Goal: Transaction & Acquisition: Book appointment/travel/reservation

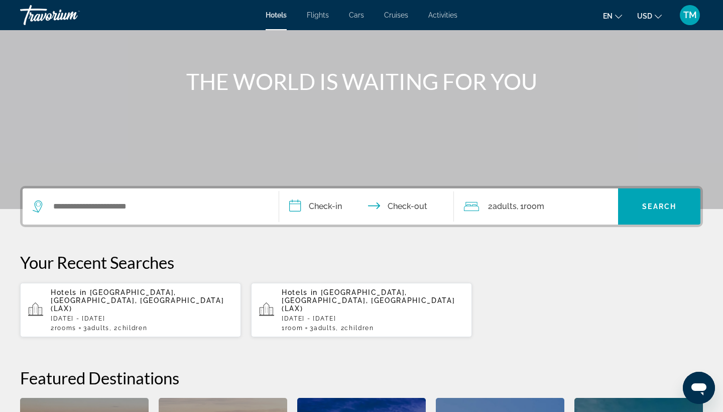
scroll to position [88, 0]
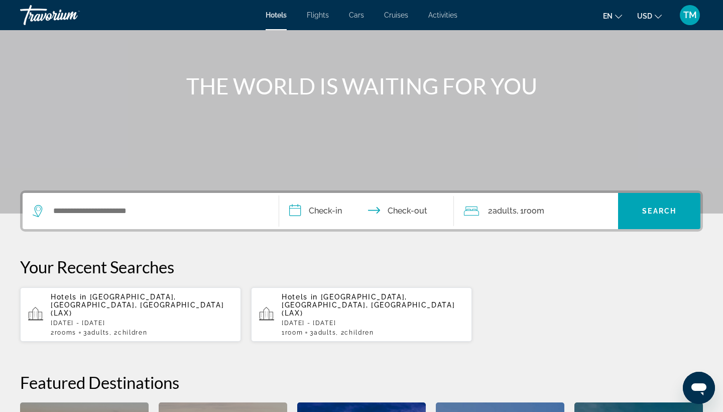
click at [511, 208] on span "Adults" at bounding box center [505, 211] width 24 height 10
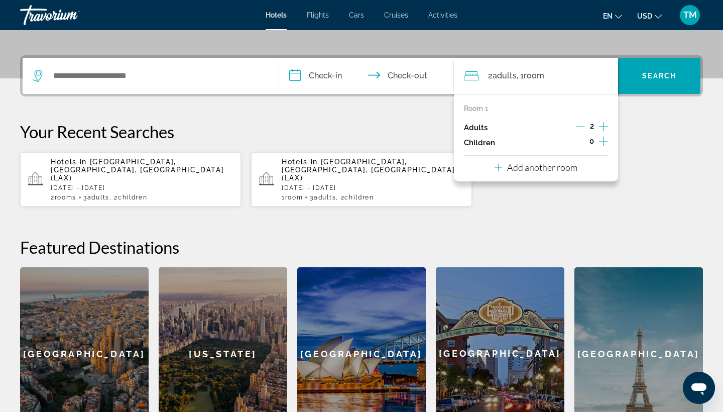
scroll to position [246, 0]
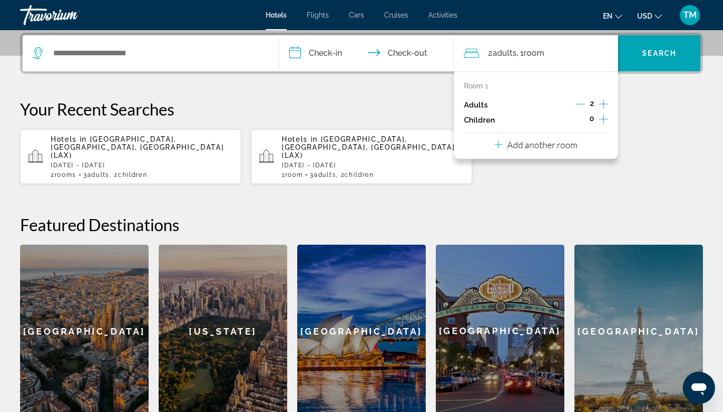
click at [525, 147] on p "Add another room" at bounding box center [542, 144] width 70 height 11
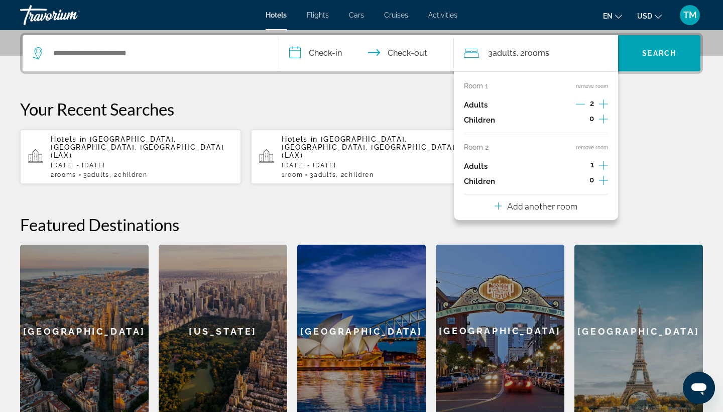
click at [605, 185] on icon "Increment children" at bounding box center [603, 180] width 9 height 9
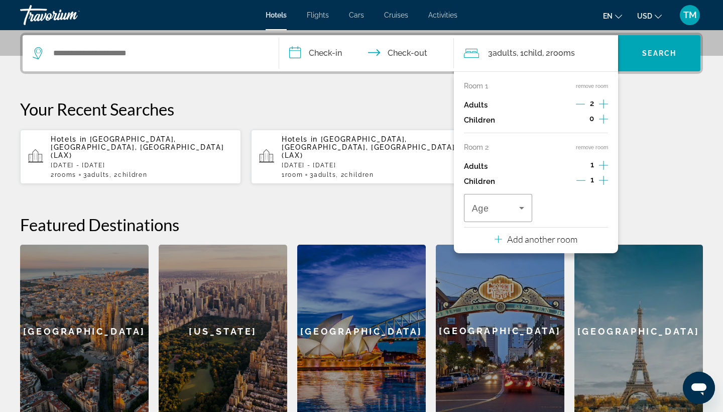
click at [605, 185] on icon "Increment children" at bounding box center [603, 180] width 9 height 9
click at [508, 214] on span "Travelers: 3 adults, 2 children" at bounding box center [495, 208] width 47 height 12
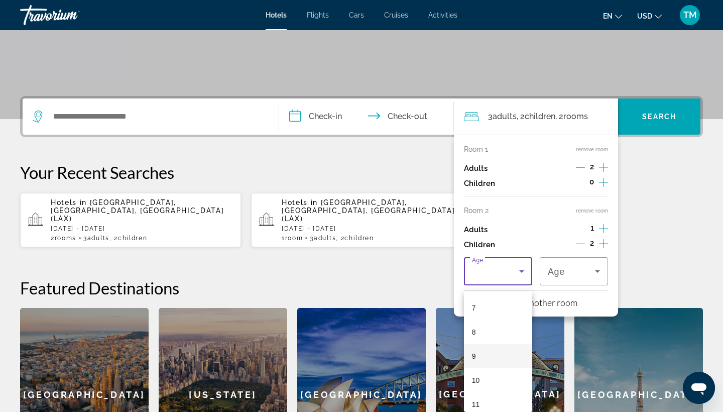
scroll to position [169, 0]
click at [478, 357] on mat-option "9" at bounding box center [498, 355] width 68 height 24
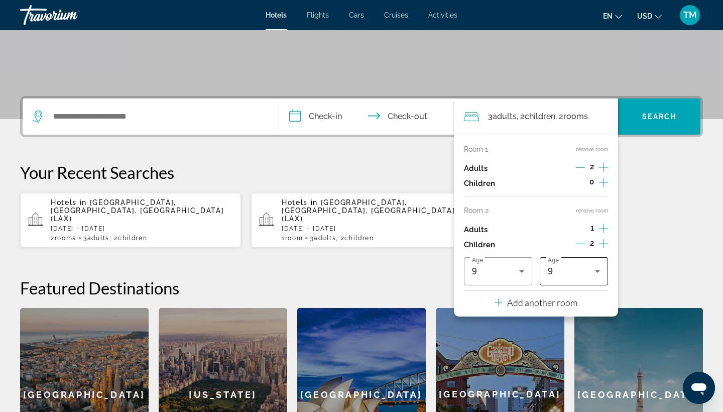
click at [579, 285] on div "9" at bounding box center [574, 271] width 52 height 28
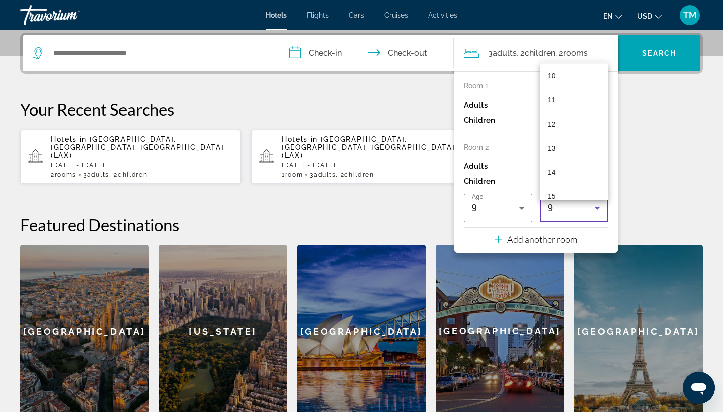
scroll to position [257, 0]
click at [567, 151] on mat-option "14" at bounding box center [574, 159] width 68 height 24
click at [325, 54] on input "**********" at bounding box center [368, 54] width 179 height 39
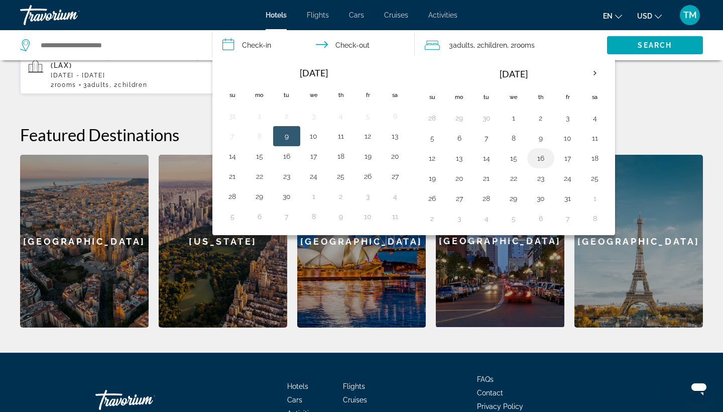
scroll to position [335, 0]
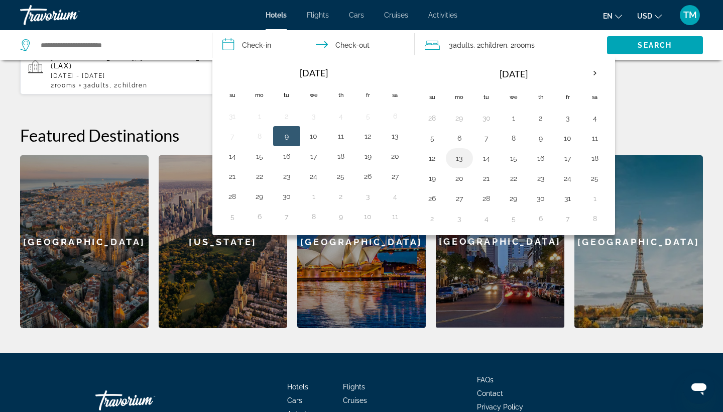
click at [462, 160] on button "13" at bounding box center [460, 158] width 16 height 14
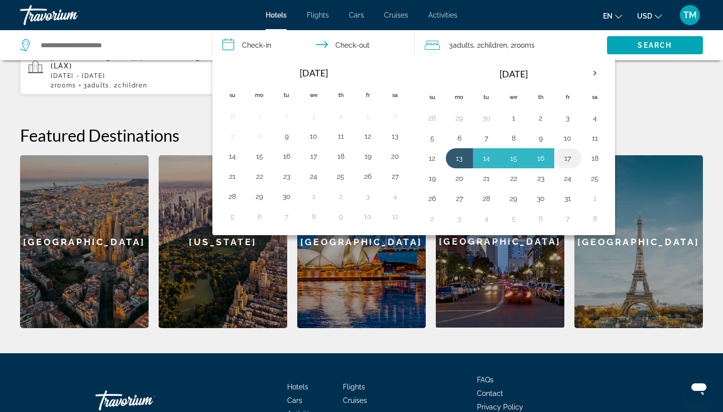
click at [573, 153] on button "17" at bounding box center [568, 158] width 16 height 14
type input "**********"
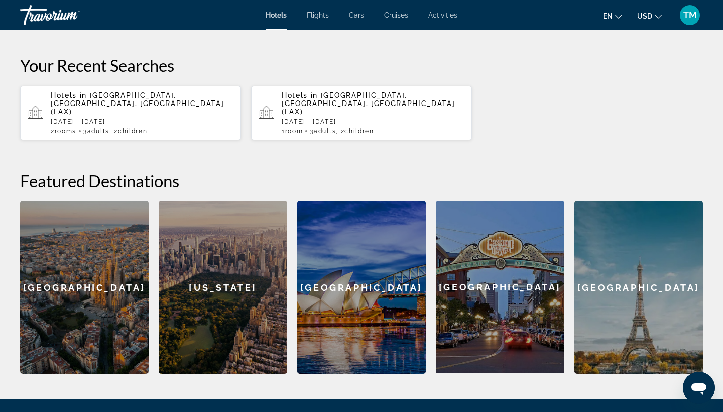
scroll to position [195, 0]
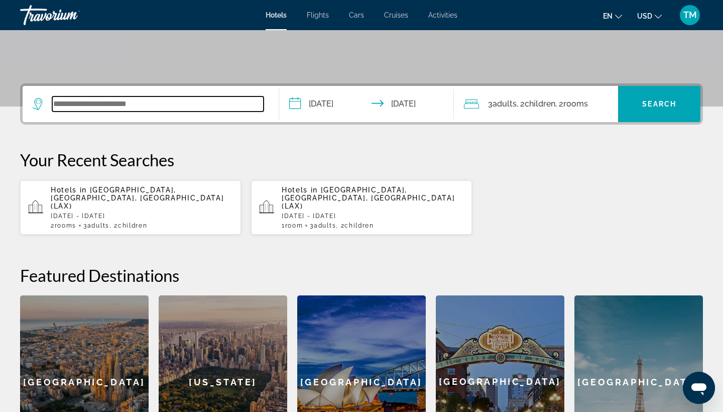
click at [160, 100] on input "Search widget" at bounding box center [157, 103] width 211 height 15
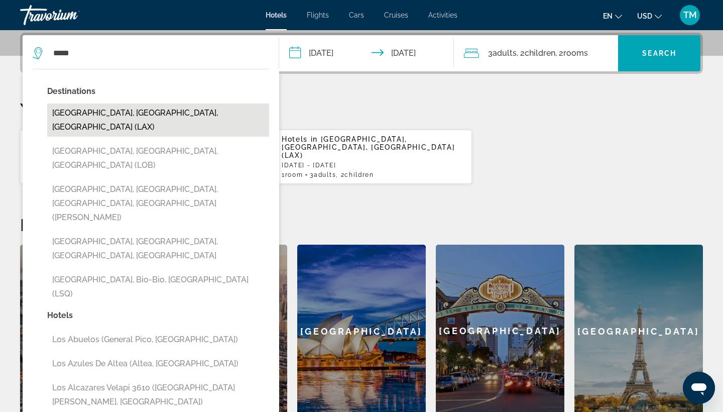
click at [134, 111] on button "[GEOGRAPHIC_DATA], [GEOGRAPHIC_DATA], [GEOGRAPHIC_DATA] (LAX)" at bounding box center [158, 119] width 222 height 33
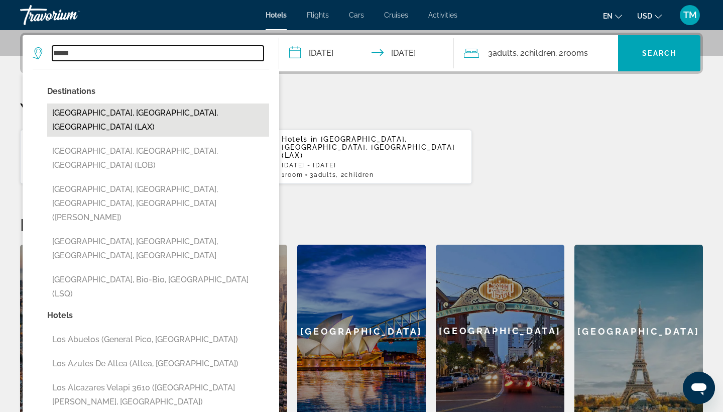
type input "**********"
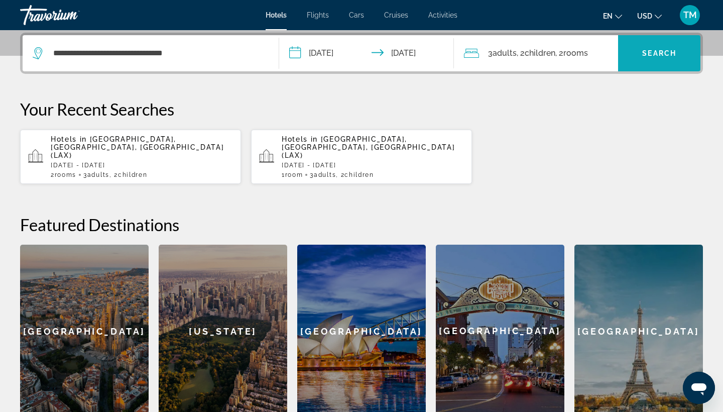
click at [655, 51] on span "Search" at bounding box center [659, 53] width 34 height 8
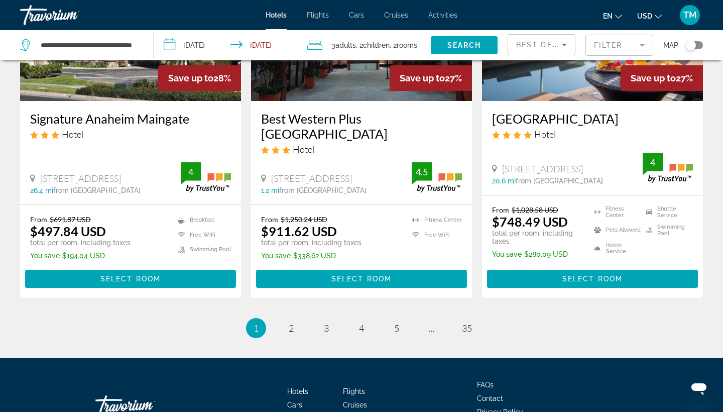
scroll to position [1366, 0]
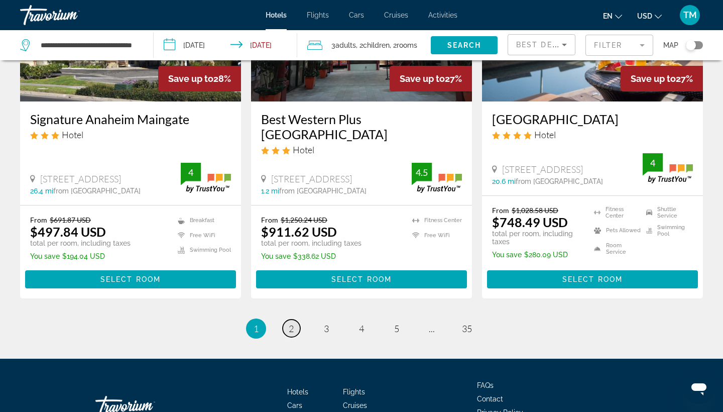
click at [289, 323] on span "2" at bounding box center [291, 328] width 5 height 11
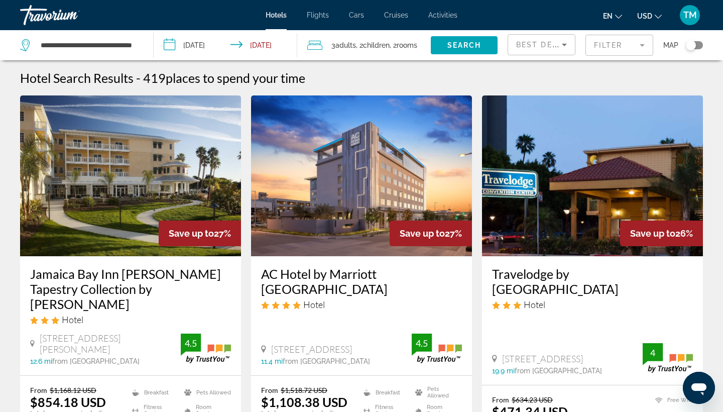
click at [700, 42] on div "Toggle map" at bounding box center [694, 45] width 17 height 8
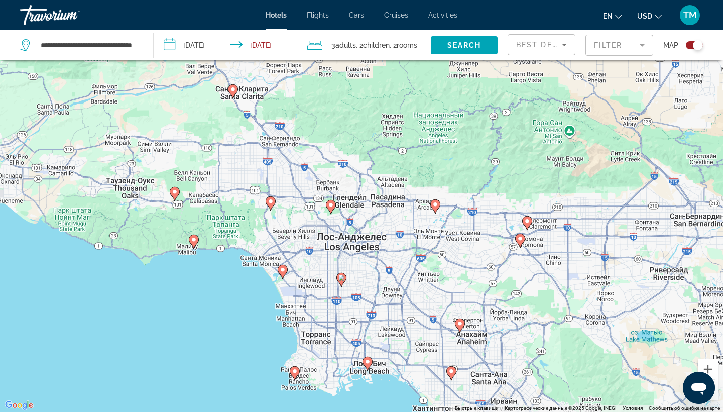
drag, startPoint x: 505, startPoint y: 236, endPoint x: 490, endPoint y: 278, distance: 45.4
click at [490, 278] on div "Чтобы активировать перетаскивание с помощью клавиатуры, нажмите Alt + Ввод. Пос…" at bounding box center [361, 206] width 723 height 412
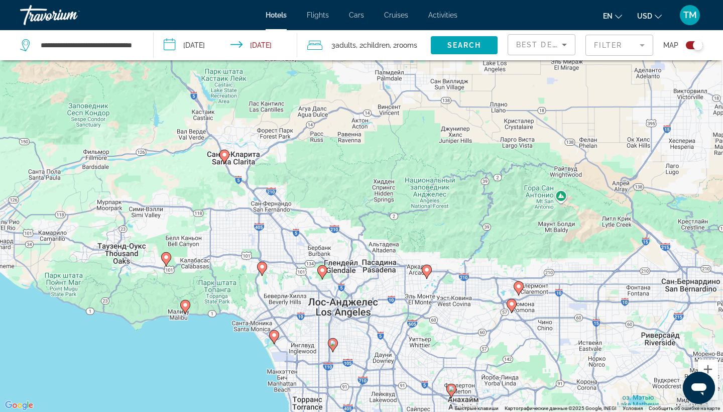
drag, startPoint x: 456, startPoint y: 254, endPoint x: 447, endPoint y: 320, distance: 67.4
click at [447, 320] on div "Чтобы активировать перетаскивание с помощью клавиатуры, нажмите Alt + Ввод. Пос…" at bounding box center [361, 206] width 723 height 412
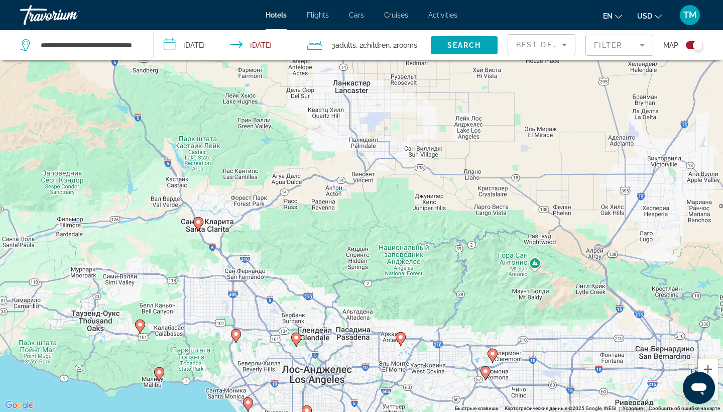
drag, startPoint x: 540, startPoint y: 302, endPoint x: 515, endPoint y: 370, distance: 72.5
click at [515, 370] on div "Чтобы активировать перетаскивание с помощью клавиатуры, нажмите Alt + Ввод. Пос…" at bounding box center [361, 206] width 723 height 412
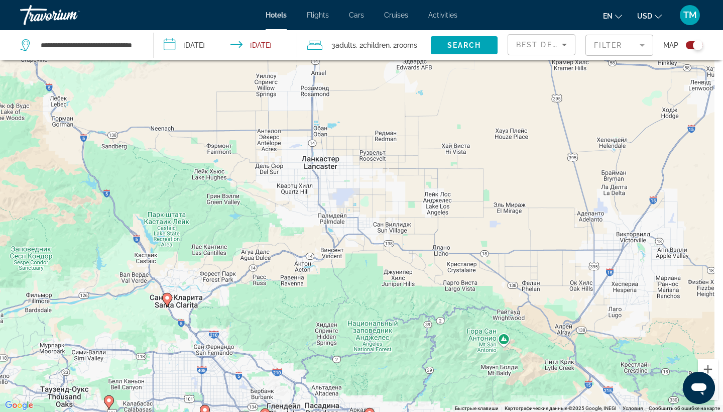
drag, startPoint x: 440, startPoint y: 178, endPoint x: 402, endPoint y: 257, distance: 87.6
click at [402, 257] on div "Чтобы активировать перетаскивание с помощью клавиатуры, нажмите Alt + Ввод. Пос…" at bounding box center [361, 206] width 723 height 412
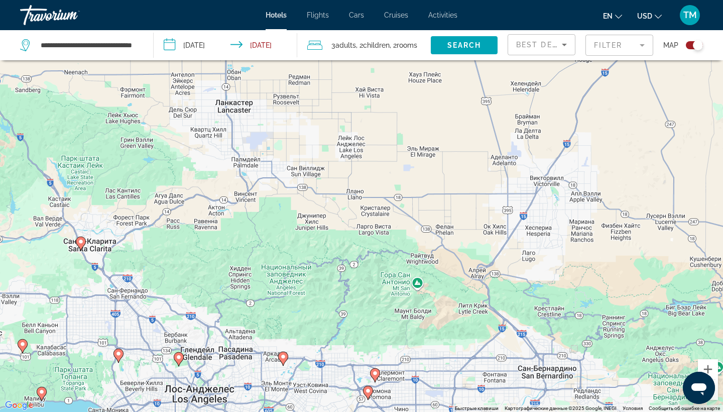
drag, startPoint x: 445, startPoint y: 283, endPoint x: 316, endPoint y: 162, distance: 176.2
click at [318, 163] on div "Чтобы активировать перетаскивание с помощью клавиатуры, нажмите Alt + Ввод. Пос…" at bounding box center [361, 206] width 723 height 412
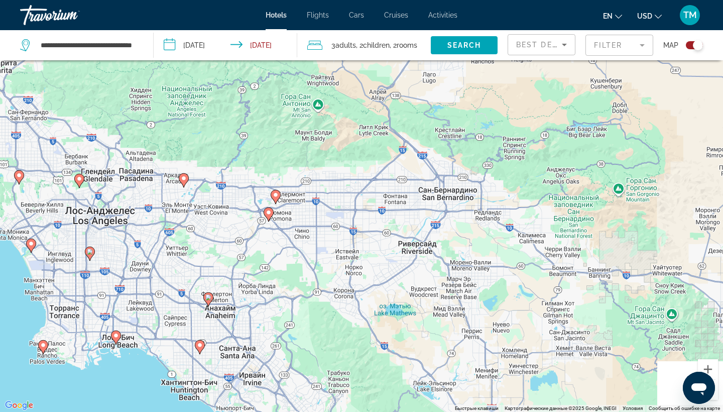
drag, startPoint x: 384, startPoint y: 318, endPoint x: 362, endPoint y: 251, distance: 71.2
click at [362, 251] on div "Чтобы активировать перетаскивание с помощью клавиатуры, нажмите Alt + Ввод. Пос…" at bounding box center [361, 206] width 723 height 412
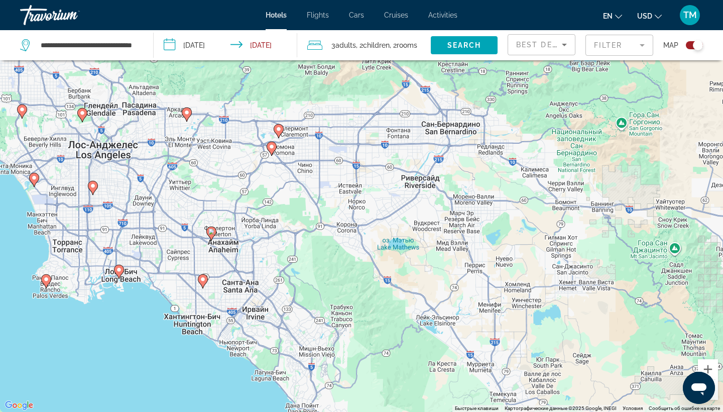
drag, startPoint x: 119, startPoint y: 311, endPoint x: 136, endPoint y: 203, distance: 109.9
click at [136, 203] on div "Чтобы активировать перетаскивание с помощью клавиатуры, нажмите Alt + Ввод. Пос…" at bounding box center [361, 206] width 723 height 412
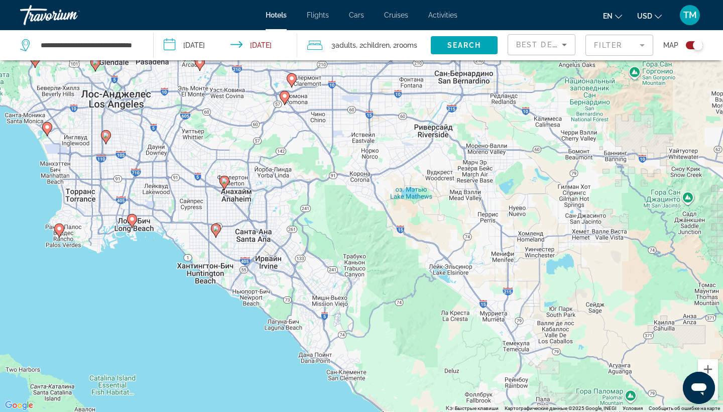
click at [132, 221] on image "Main content" at bounding box center [132, 219] width 6 height 6
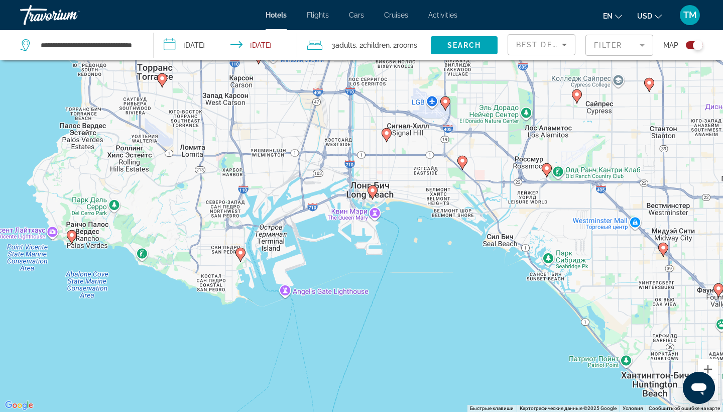
click at [376, 193] on icon "Main content" at bounding box center [372, 192] width 9 height 13
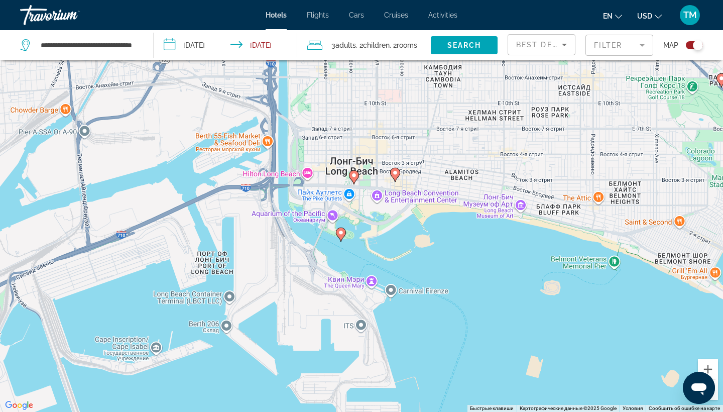
click at [356, 175] on image "Main content" at bounding box center [354, 175] width 6 height 6
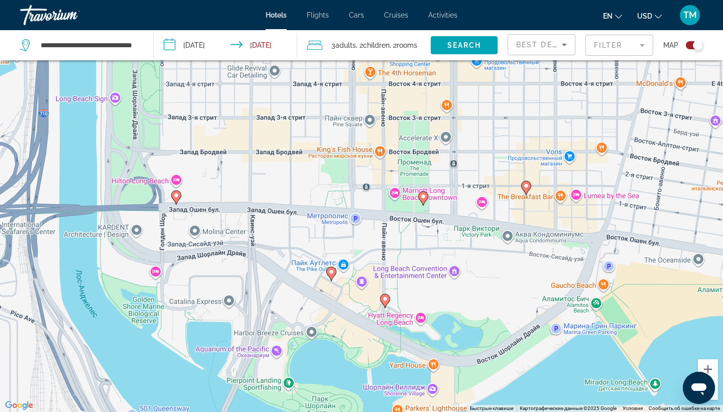
click at [332, 273] on image "Main content" at bounding box center [332, 272] width 6 height 6
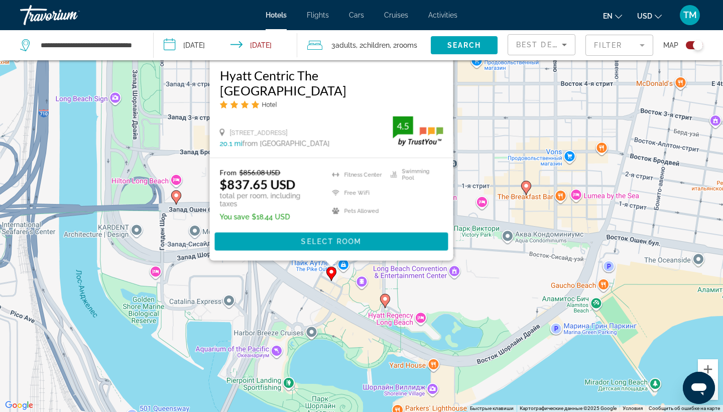
scroll to position [0, 0]
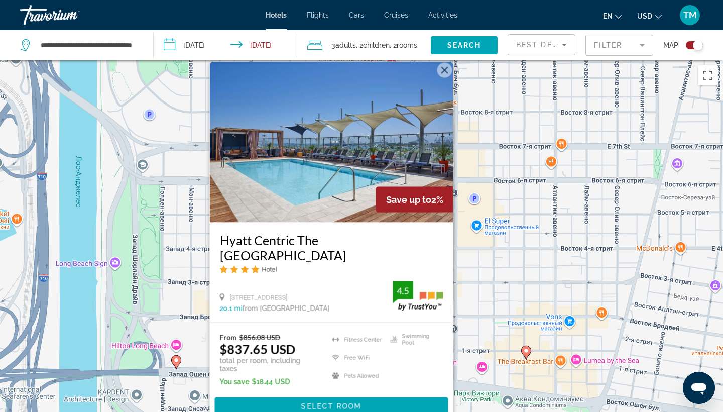
click at [502, 264] on div "Чтобы активировать перетаскивание с помощью клавиатуры, нажмите Alt + Ввод. Пос…" at bounding box center [361, 266] width 723 height 412
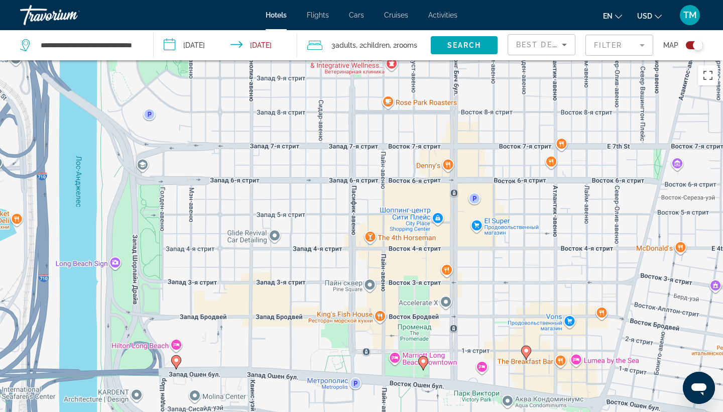
click at [423, 361] on image "Main content" at bounding box center [423, 361] width 6 height 6
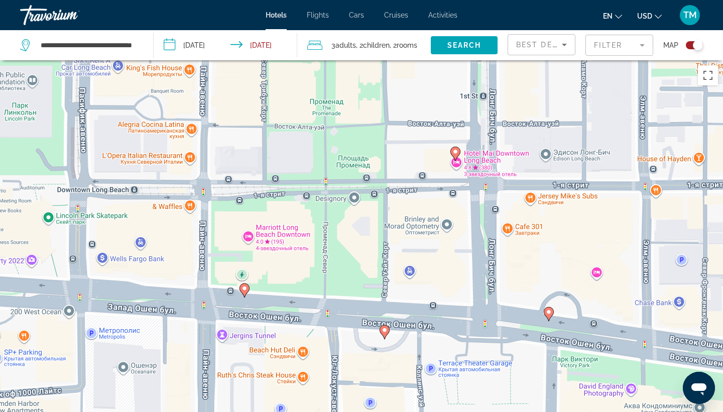
click at [247, 292] on icon "Main content" at bounding box center [244, 290] width 9 height 13
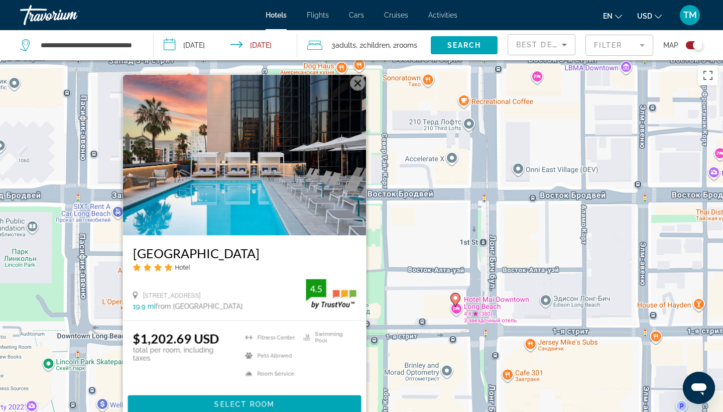
click at [363, 91] on button "Закрыть" at bounding box center [358, 83] width 15 height 15
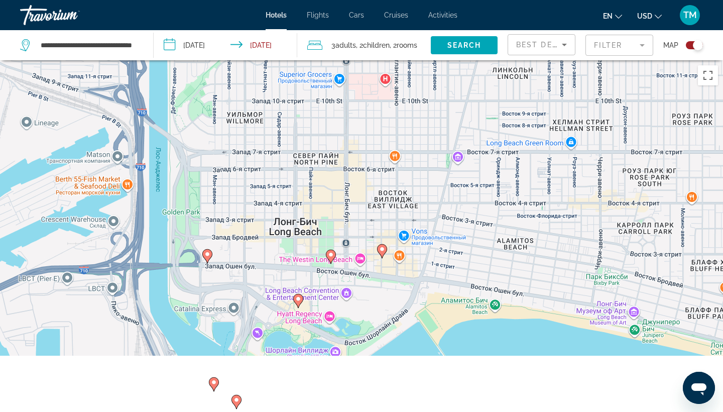
drag, startPoint x: 259, startPoint y: 309, endPoint x: 334, endPoint y: 158, distance: 168.9
click at [334, 158] on div "Для навигации используйте клавиши со стрелками. Чтобы активировать перетаскиван…" at bounding box center [361, 266] width 723 height 412
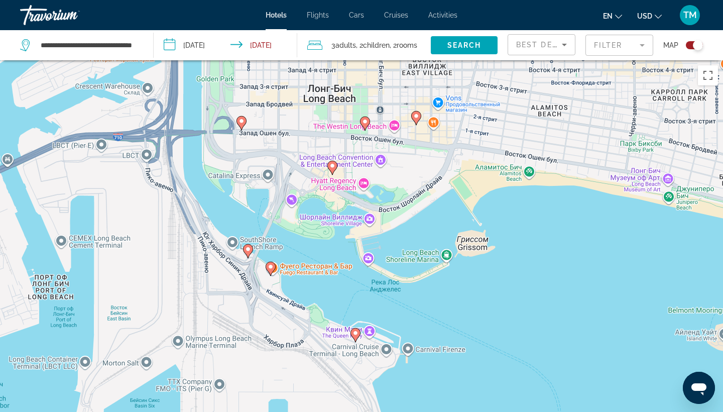
drag, startPoint x: 295, startPoint y: 269, endPoint x: 317, endPoint y: 156, distance: 114.8
click at [318, 156] on div "Для навигации используйте клавиши со стрелками. Чтобы активировать перетаскиван…" at bounding box center [361, 266] width 723 height 412
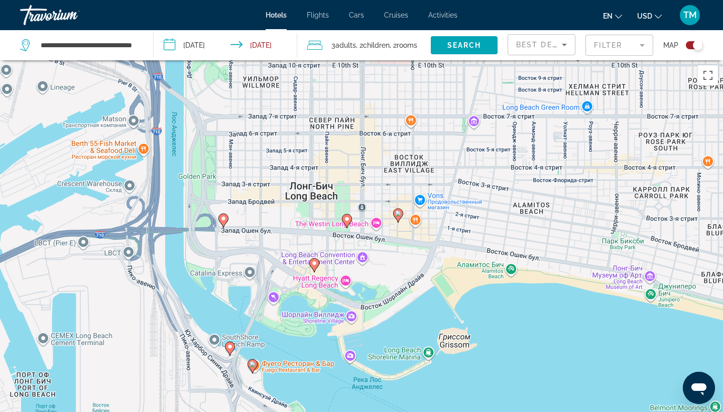
drag, startPoint x: 273, startPoint y: 143, endPoint x: 242, endPoint y: 266, distance: 126.8
click at [242, 266] on div "Для навигации используйте клавиши со стрелками. Чтобы активировать перетаскиван…" at bounding box center [361, 266] width 723 height 412
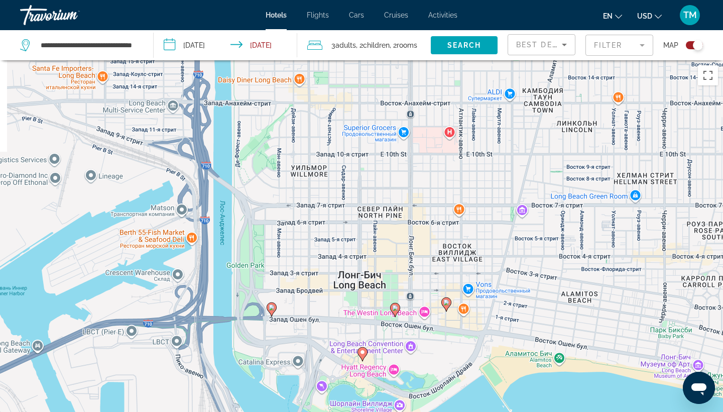
drag, startPoint x: 318, startPoint y: 111, endPoint x: 379, endPoint y: 184, distance: 94.9
click at [380, 184] on div "Для навигации используйте клавиши со стрелками. Чтобы активировать перетаскиван…" at bounding box center [361, 266] width 723 height 412
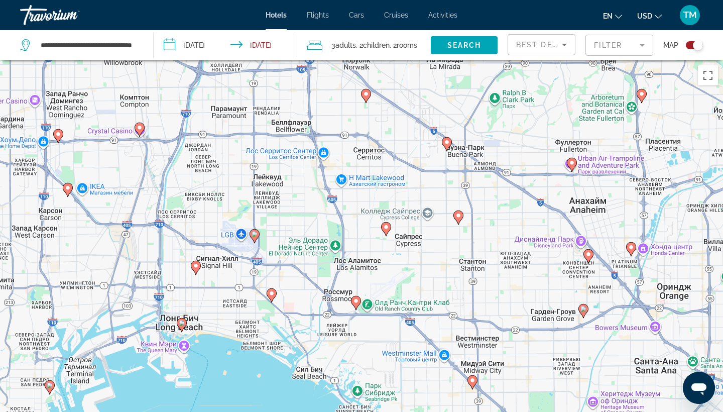
drag, startPoint x: 622, startPoint y: 144, endPoint x: 424, endPoint y: 270, distance: 234.9
click at [424, 270] on div "Для навигации используйте клавиши со стрелками. Чтобы активировать перетаскиван…" at bounding box center [361, 266] width 723 height 412
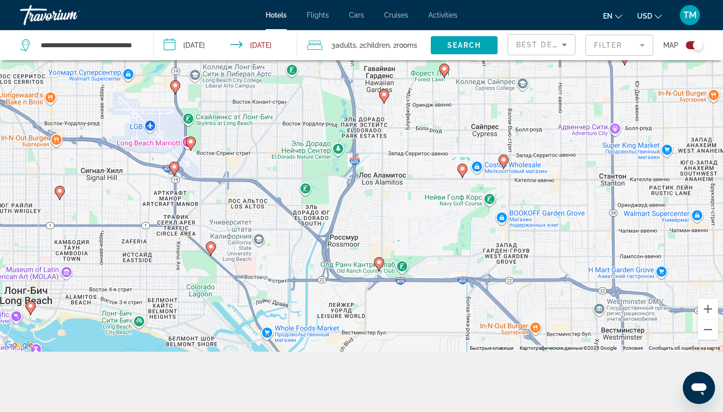
scroll to position [121, 0]
click at [693, 45] on div "Toggle map" at bounding box center [694, 45] width 17 height 8
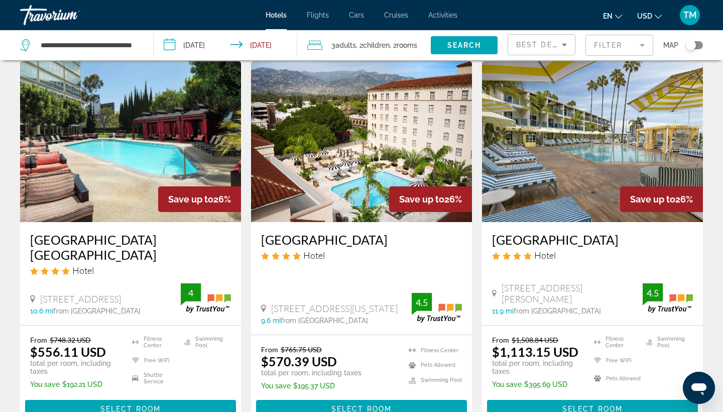
scroll to position [442, 0]
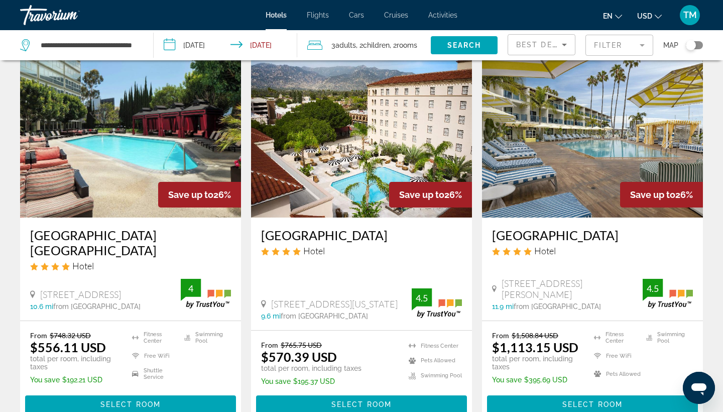
click at [332, 164] on img "Main content" at bounding box center [361, 137] width 221 height 161
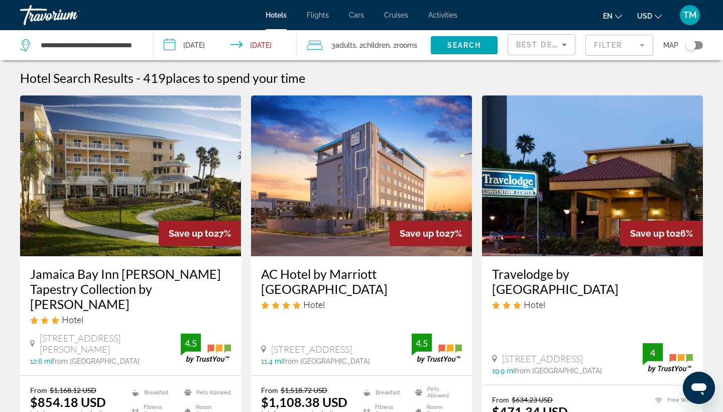
click at [409, 45] on span "rooms" at bounding box center [407, 45] width 21 height 8
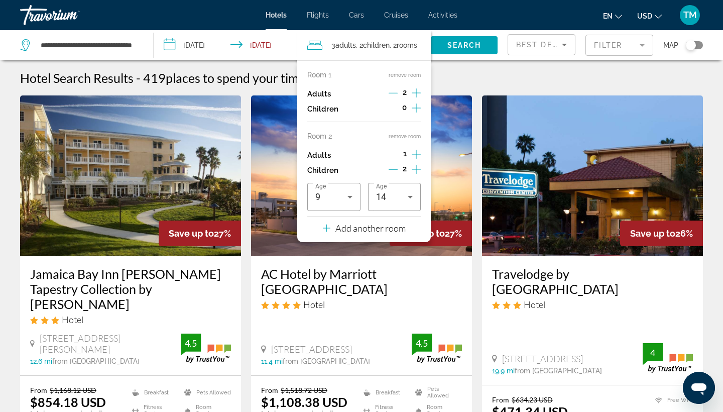
click at [417, 92] on icon "Increment adults" at bounding box center [416, 93] width 9 height 12
click at [413, 109] on icon "Increment children" at bounding box center [416, 108] width 9 height 12
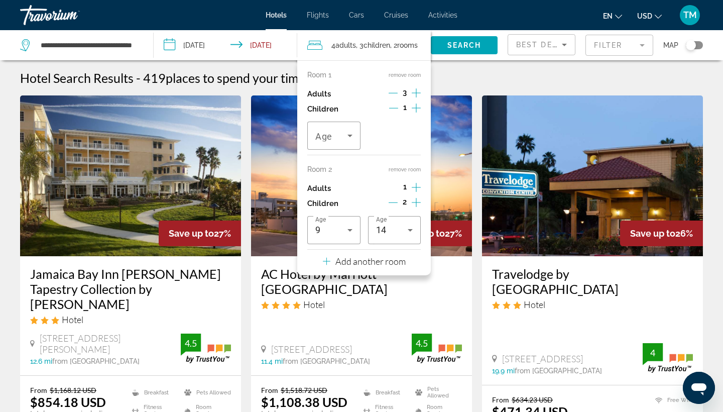
click at [413, 109] on icon "Increment children" at bounding box center [416, 108] width 9 height 12
click at [409, 173] on button "remove room" at bounding box center [405, 169] width 32 height 7
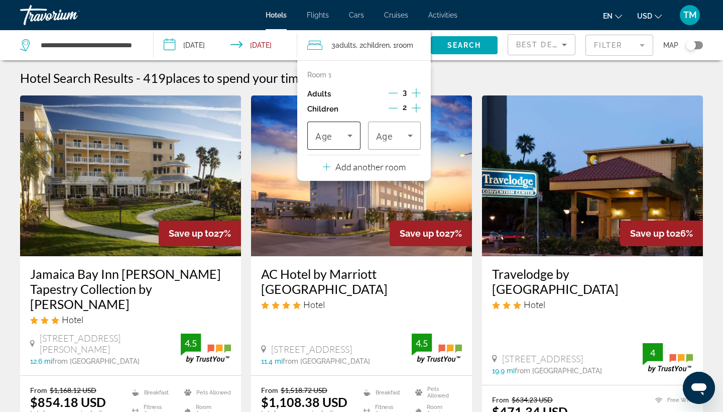
click at [344, 142] on span "Travelers: 3 adults, 2 children" at bounding box center [331, 136] width 32 height 12
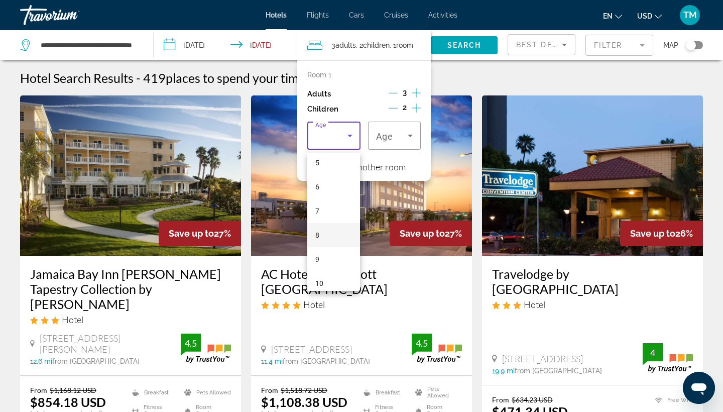
scroll to position [128, 0]
click at [324, 252] on mat-option "9" at bounding box center [333, 258] width 53 height 24
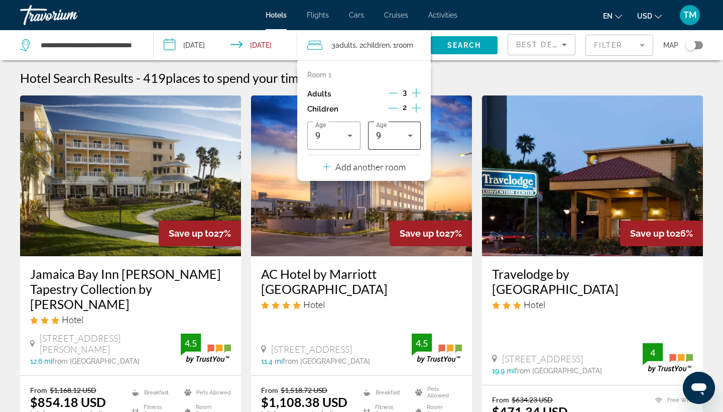
click at [396, 147] on div "9" at bounding box center [394, 136] width 37 height 28
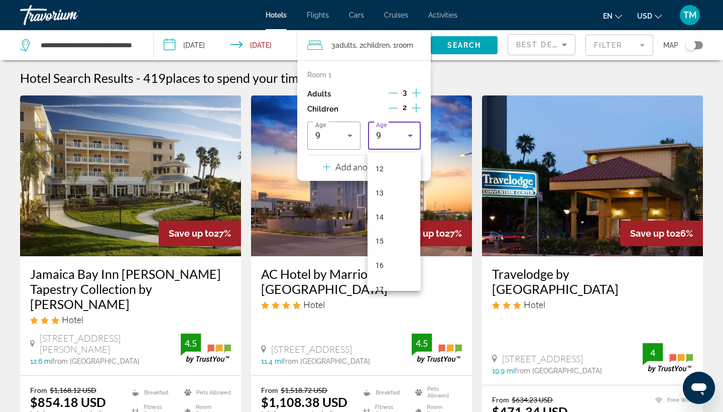
scroll to position [300, 0]
click at [388, 205] on mat-option "14" at bounding box center [394, 206] width 53 height 24
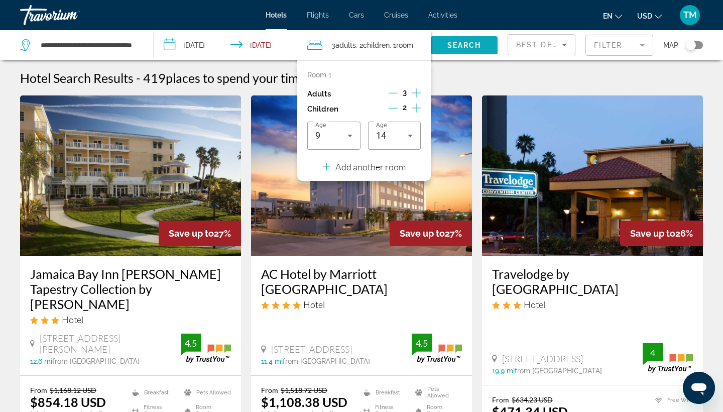
click at [469, 43] on span "Search" at bounding box center [465, 45] width 34 height 8
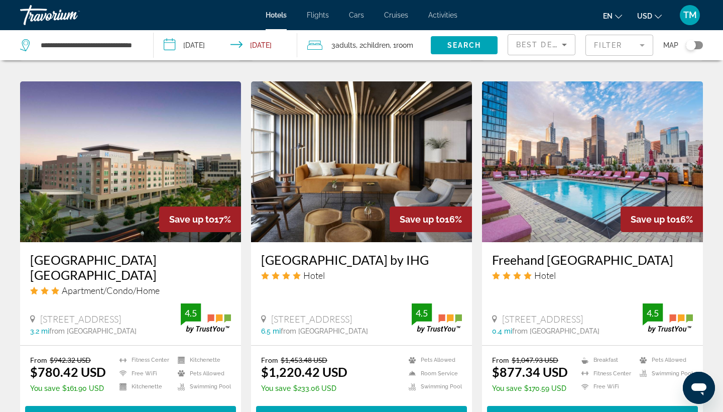
scroll to position [1168, 0]
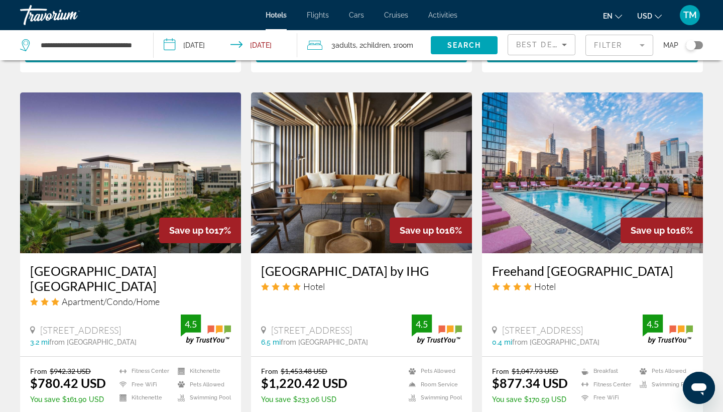
click at [542, 210] on img "Main content" at bounding box center [592, 172] width 221 height 161
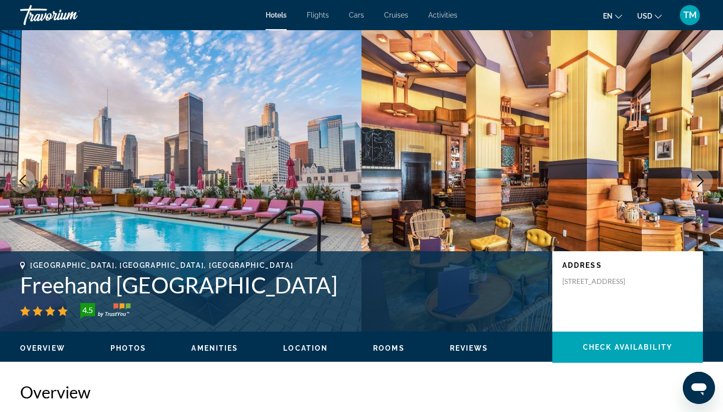
click at [136, 345] on span "Photos" at bounding box center [129, 348] width 36 height 8
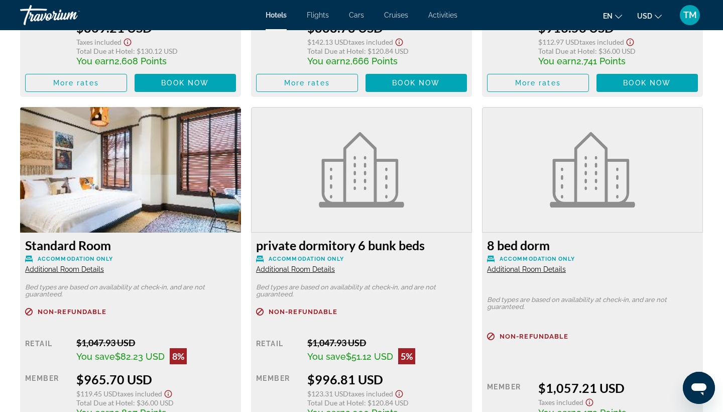
scroll to position [1709, 0]
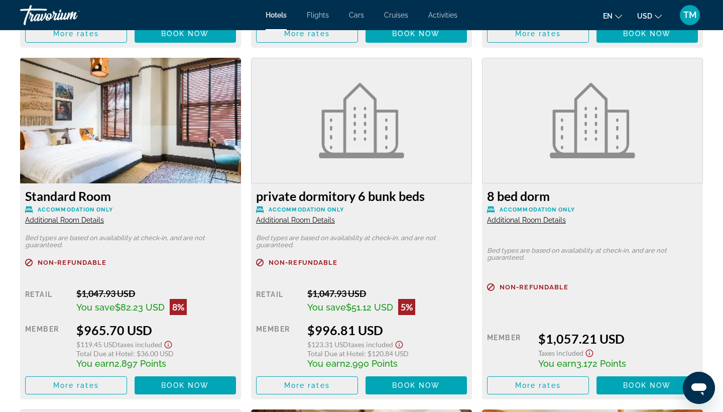
click at [112, 142] on img "Main content" at bounding box center [130, 121] width 221 height 126
click at [87, 203] on h3 "Standard Room" at bounding box center [130, 195] width 211 height 15
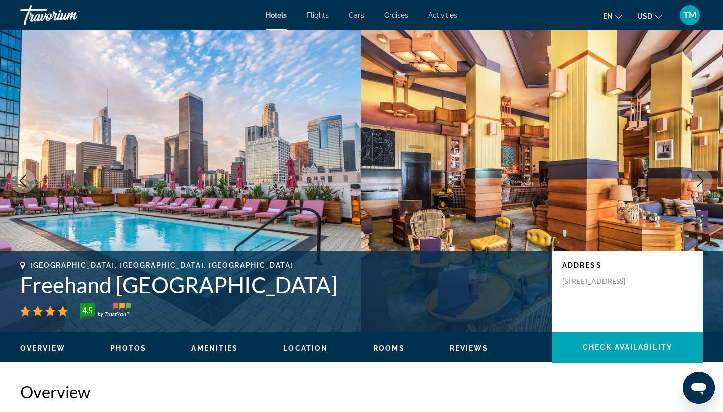
scroll to position [0, 0]
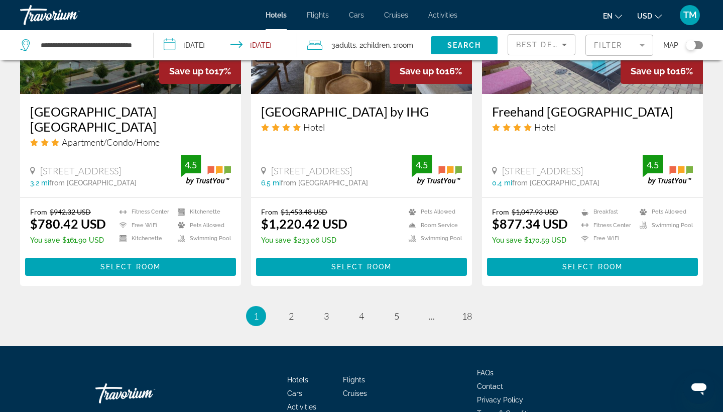
scroll to position [1328, 0]
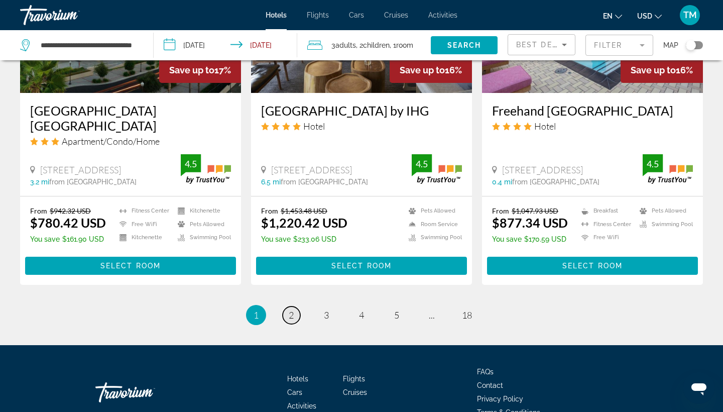
click at [289, 306] on link "page 2" at bounding box center [292, 315] width 18 height 18
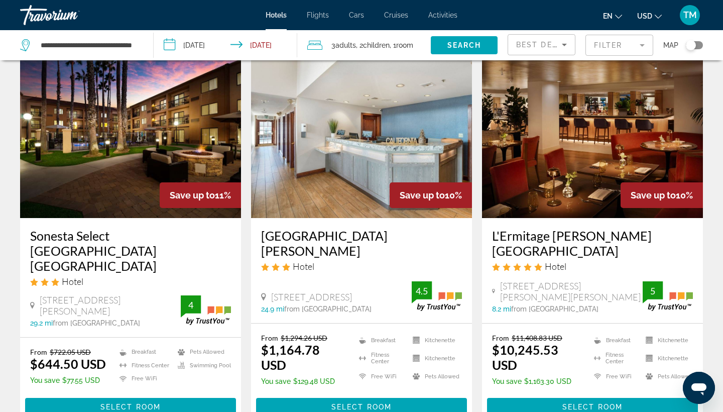
scroll to position [1197, 0]
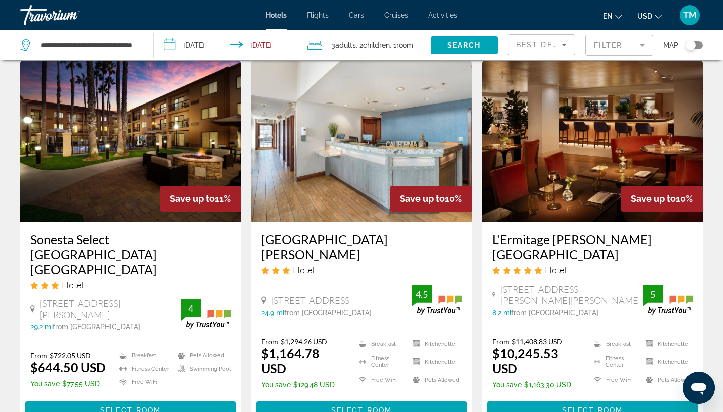
click at [131, 232] on h3 "Sonesta Select [GEOGRAPHIC_DATA] [GEOGRAPHIC_DATA]" at bounding box center [130, 254] width 201 height 45
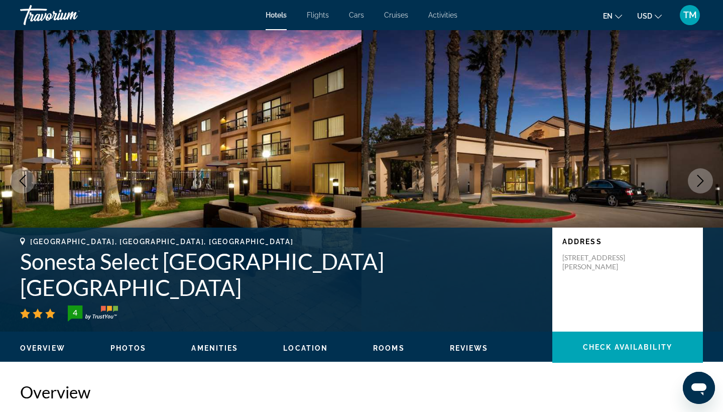
click at [705, 178] on icon "Next image" at bounding box center [701, 181] width 12 height 12
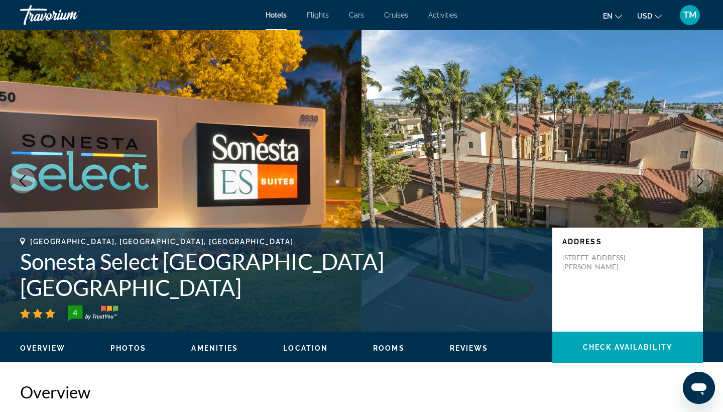
click at [705, 178] on icon "Next image" at bounding box center [701, 181] width 12 height 12
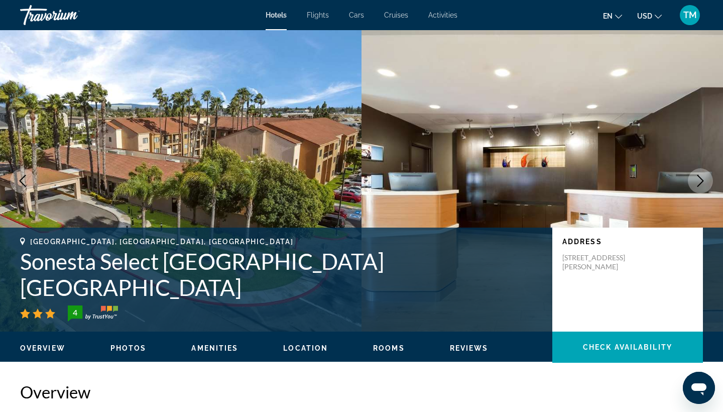
click at [705, 178] on icon "Next image" at bounding box center [701, 181] width 12 height 12
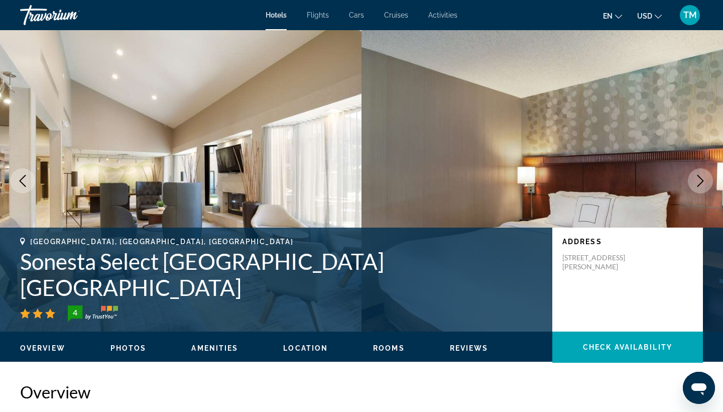
click at [705, 178] on icon "Next image" at bounding box center [701, 181] width 12 height 12
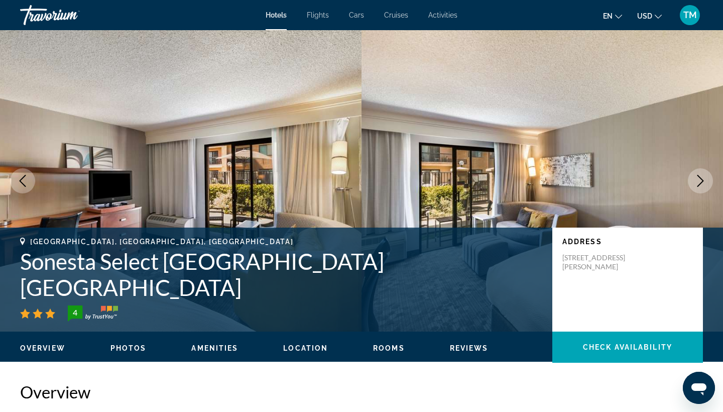
click at [705, 178] on icon "Next image" at bounding box center [701, 181] width 12 height 12
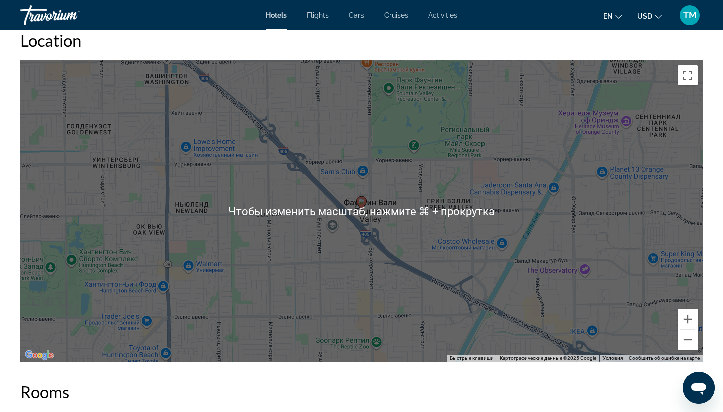
scroll to position [951, 0]
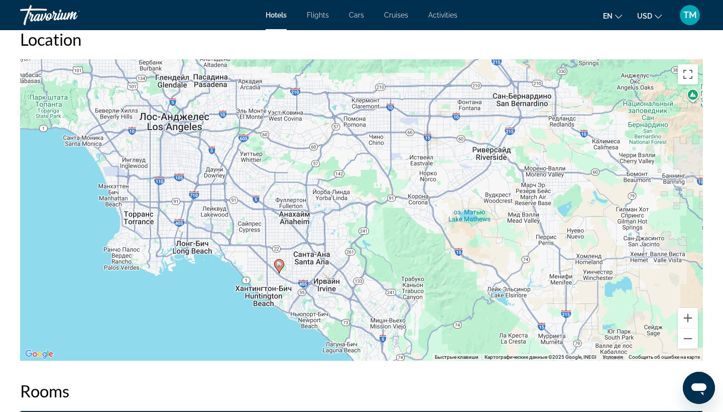
drag, startPoint x: 503, startPoint y: 172, endPoint x: 462, endPoint y: 236, distance: 75.8
click at [462, 236] on div "Чтобы активировать перетаскивание с помощью клавиатуры, нажмите Alt + Ввод. Пос…" at bounding box center [361, 209] width 683 height 301
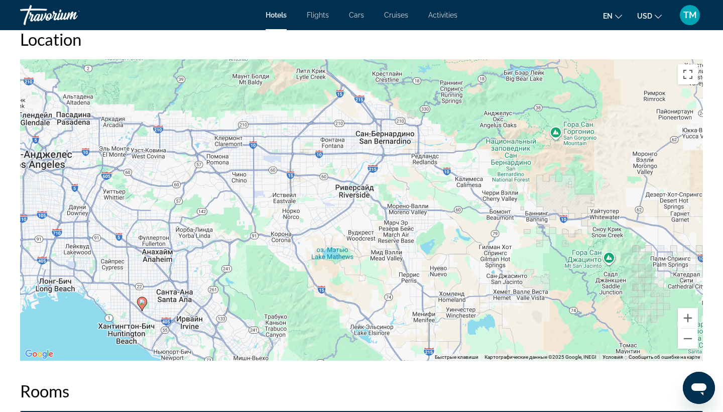
drag, startPoint x: 594, startPoint y: 209, endPoint x: 439, endPoint y: 257, distance: 162.9
click at [439, 257] on div "Чтобы активировать перетаскивание с помощью клавиатуры, нажмите Alt + Ввод. Пос…" at bounding box center [361, 209] width 683 height 301
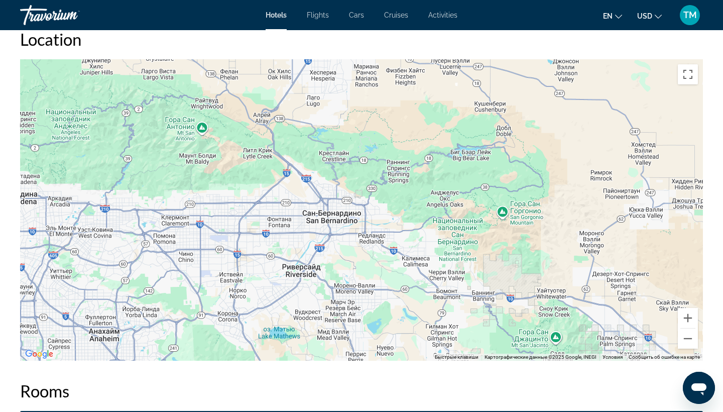
drag, startPoint x: 361, startPoint y: 172, endPoint x: 331, endPoint y: 249, distance: 82.4
click at [332, 249] on div "Чтобы активировать перетаскивание с помощью клавиатуры, нажмите Alt + Ввод. Пос…" at bounding box center [361, 209] width 683 height 301
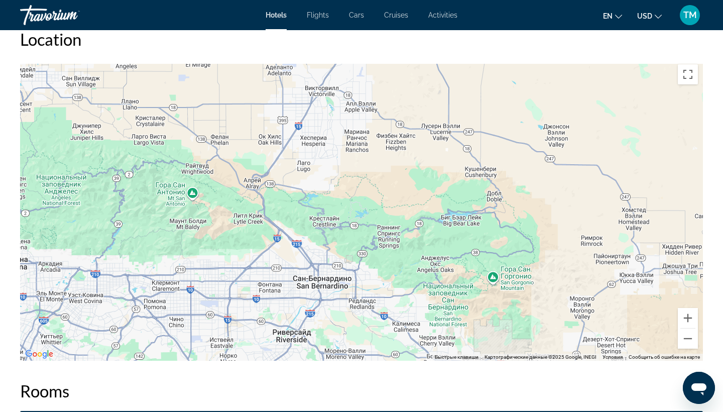
drag, startPoint x: 383, startPoint y: 150, endPoint x: 378, endPoint y: 237, distance: 87.0
click at [378, 237] on div "Чтобы активировать перетаскивание с помощью клавиатуры, нажмите Alt + Ввод. Пос…" at bounding box center [361, 209] width 683 height 301
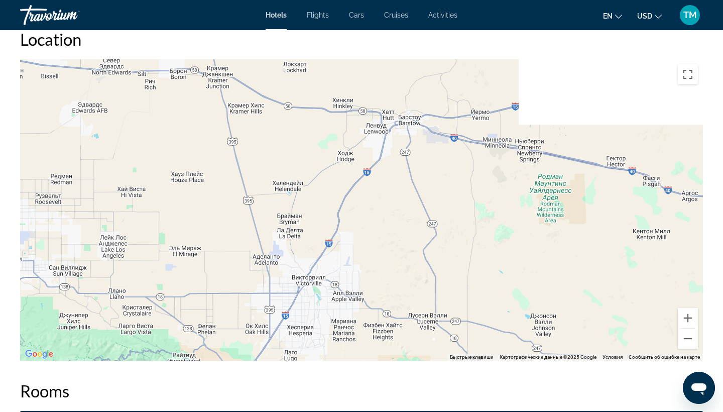
drag, startPoint x: 406, startPoint y: 172, endPoint x: 394, endPoint y: 322, distance: 150.2
click at [394, 322] on div "Main content" at bounding box center [361, 209] width 683 height 301
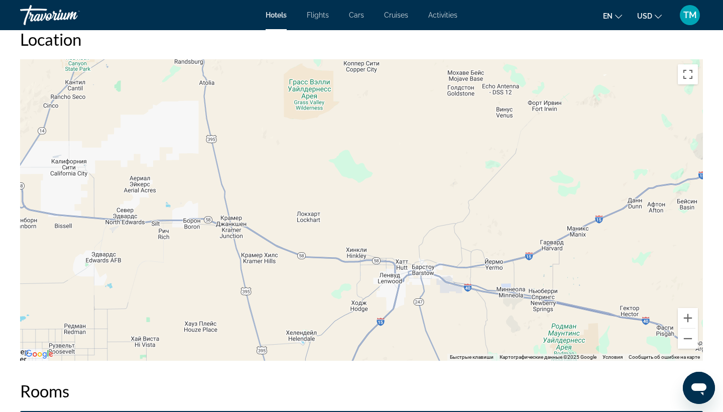
drag, startPoint x: 390, startPoint y: 259, endPoint x: 403, endPoint y: 388, distance: 129.2
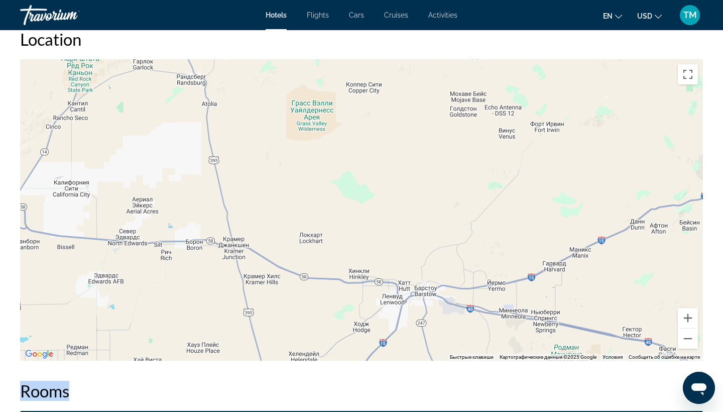
drag, startPoint x: 403, startPoint y: 388, endPoint x: 497, endPoint y: 251, distance: 166.5
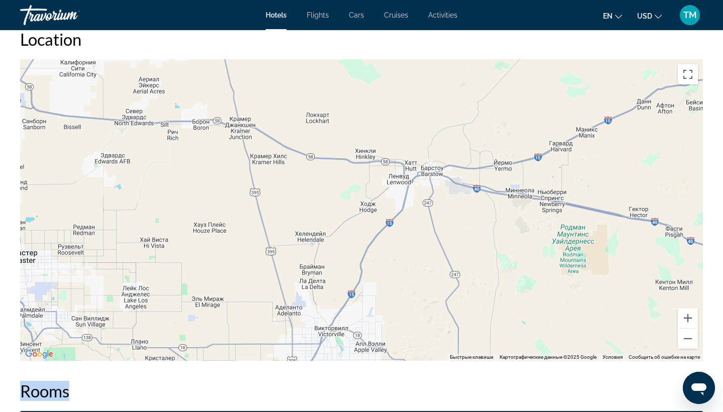
drag, startPoint x: 398, startPoint y: 224, endPoint x: 415, endPoint y: 59, distance: 165.6
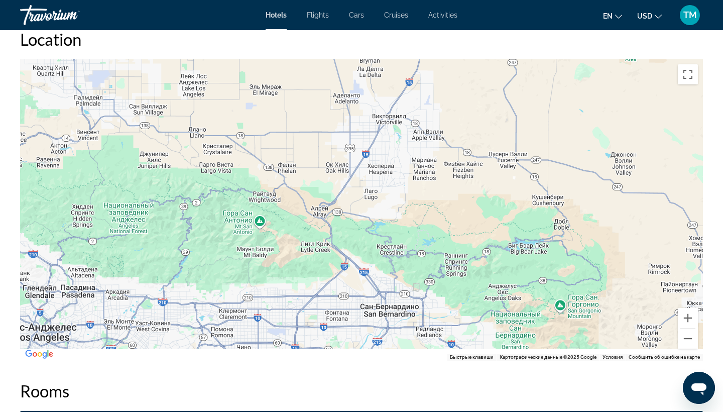
drag, startPoint x: 344, startPoint y: 212, endPoint x: 387, endPoint y: 65, distance: 154.0
click at [386, 66] on div "Main content" at bounding box center [361, 209] width 683 height 301
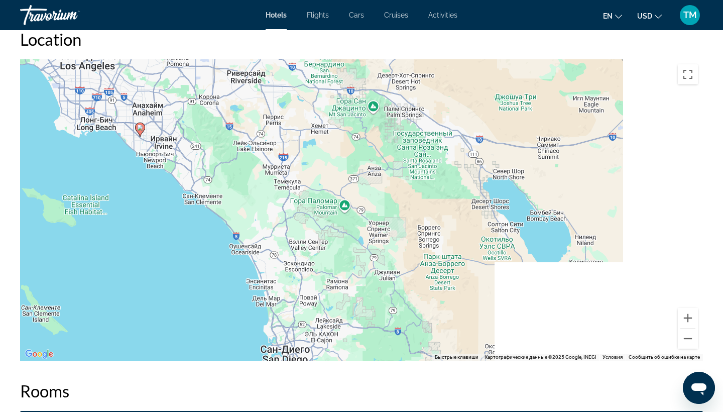
drag, startPoint x: 549, startPoint y: 303, endPoint x: 376, endPoint y: 142, distance: 236.7
click at [376, 142] on div "Чтобы активировать перетаскивание с помощью клавиатуры, нажмите Alt + Ввод. Пос…" at bounding box center [361, 209] width 683 height 301
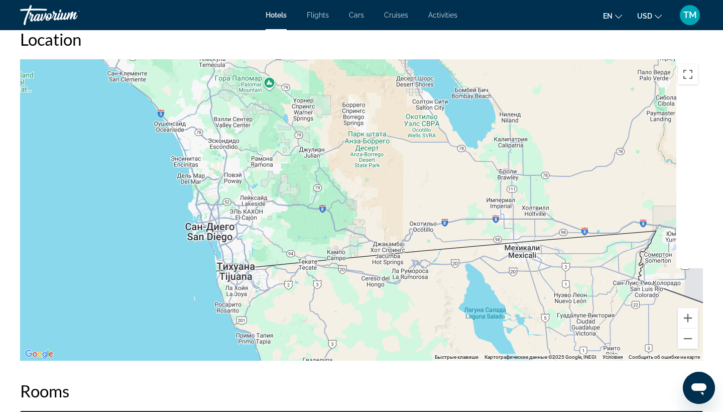
drag, startPoint x: 414, startPoint y: 271, endPoint x: 367, endPoint y: 176, distance: 105.8
click at [367, 176] on div "Чтобы активировать перетаскивание с помощью клавиатуры, нажмите Alt + Ввод. Пос…" at bounding box center [361, 209] width 683 height 301
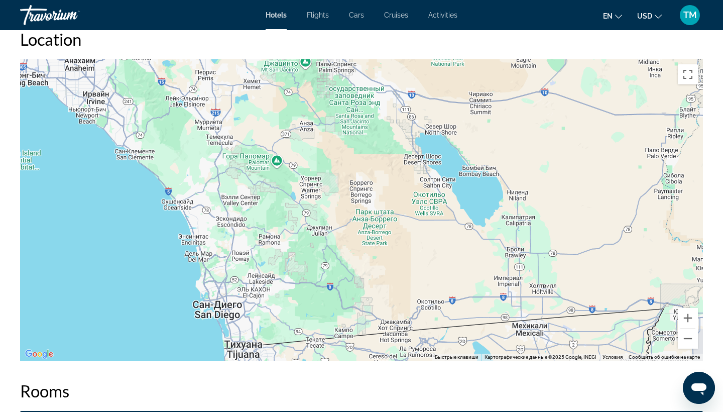
drag, startPoint x: 418, startPoint y: 169, endPoint x: 448, endPoint y: 277, distance: 112.0
click at [448, 278] on div "Main content" at bounding box center [361, 209] width 683 height 301
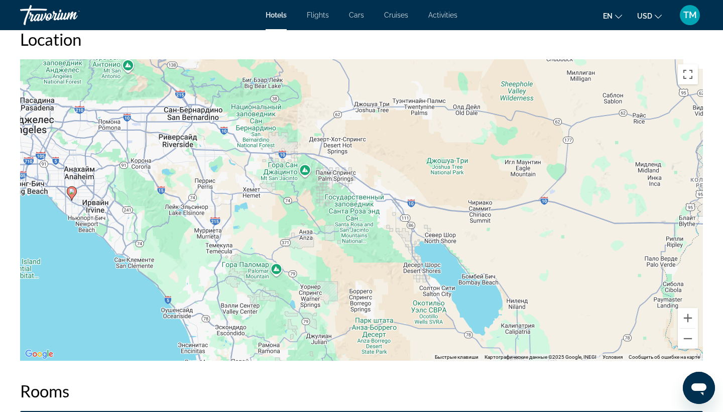
drag, startPoint x: 392, startPoint y: 210, endPoint x: 389, endPoint y: 359, distance: 149.2
click at [389, 359] on div "Чтобы активировать перетаскивание с помощью клавиатуры, нажмите Alt + Ввод. Пос…" at bounding box center [361, 209] width 683 height 301
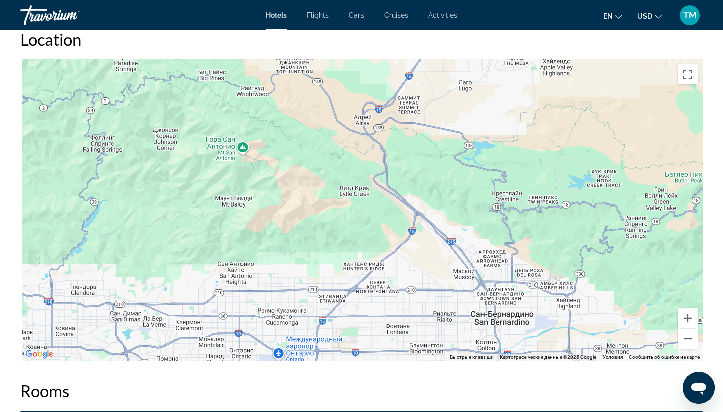
drag, startPoint x: 172, startPoint y: 130, endPoint x: 275, endPoint y: 197, distance: 123.4
click at [275, 197] on div "Main content" at bounding box center [361, 209] width 683 height 301
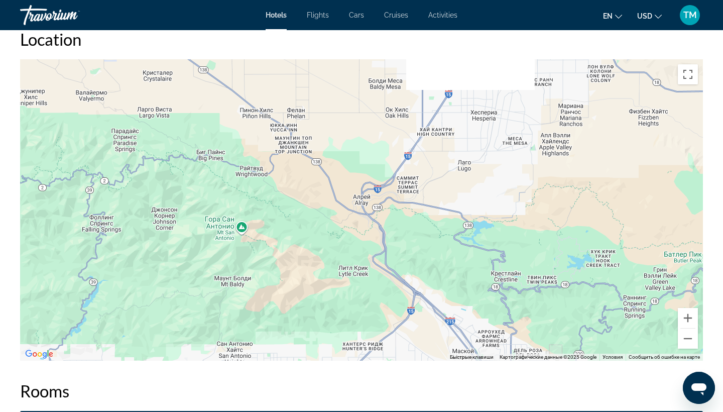
drag, startPoint x: 275, startPoint y: 196, endPoint x: 273, endPoint y: 277, distance: 80.4
click at [273, 277] on div "Main content" at bounding box center [361, 209] width 683 height 301
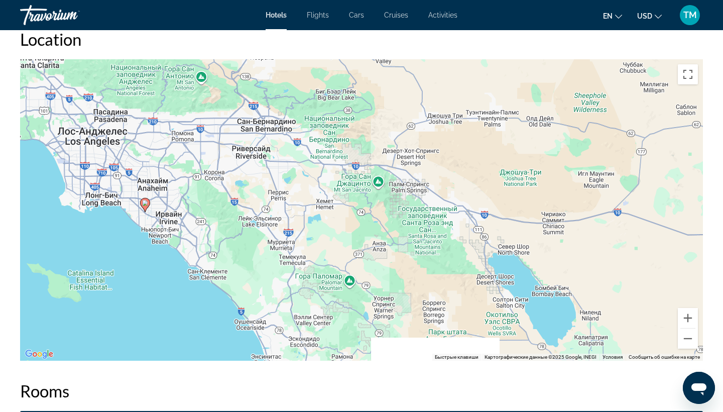
drag, startPoint x: 187, startPoint y: 305, endPoint x: 217, endPoint y: 169, distance: 139.4
click at [217, 169] on div "Чтобы активировать перетаскивание с помощью клавиатуры, нажмите Alt + Ввод. Пос…" at bounding box center [361, 209] width 683 height 301
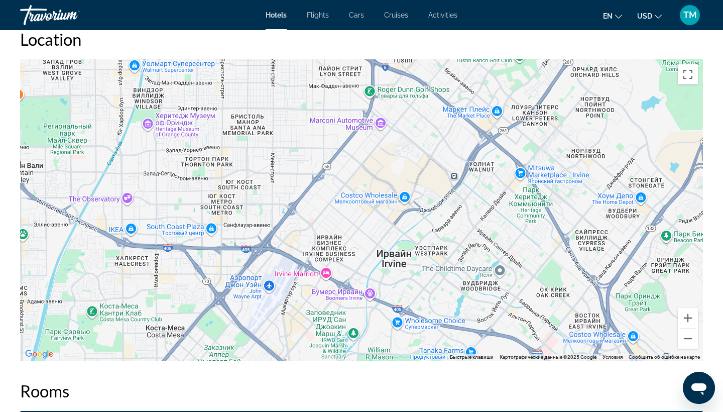
drag, startPoint x: 163, startPoint y: 211, endPoint x: 317, endPoint y: 154, distance: 165.1
click at [317, 154] on div "Чтобы активировать перетаскивание с помощью клавиатуры, нажмите Alt + Ввод. Пос…" at bounding box center [361, 209] width 683 height 301
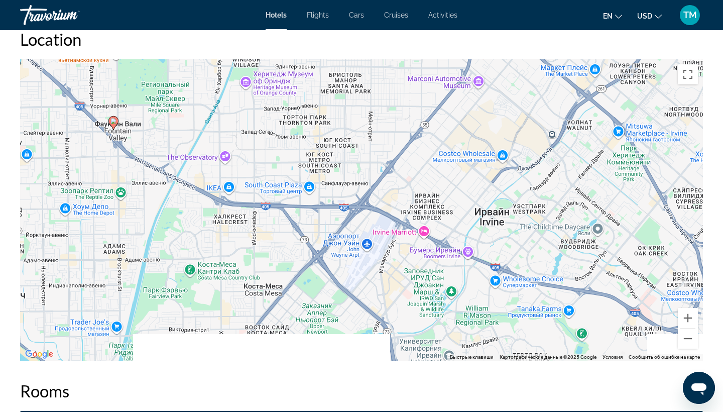
drag, startPoint x: 192, startPoint y: 189, endPoint x: 288, endPoint y: 148, distance: 104.7
click at [288, 148] on div "Чтобы активировать перетаскивание с помощью клавиатуры, нажмите Alt + Ввод. Пос…" at bounding box center [361, 209] width 683 height 301
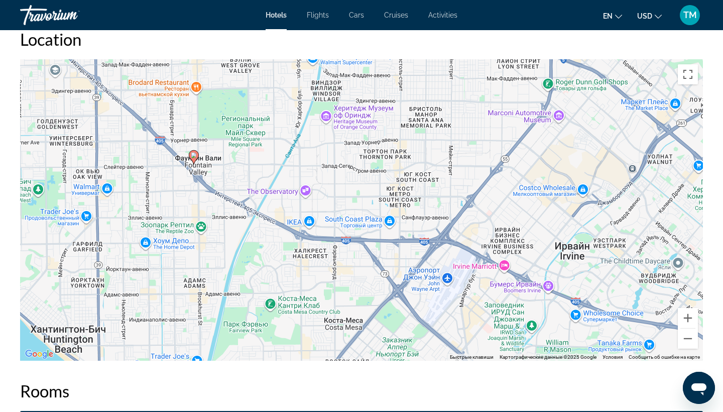
drag, startPoint x: 134, startPoint y: 187, endPoint x: 223, endPoint y: 229, distance: 98.2
click at [223, 229] on div "Чтобы активировать перетаскивание с помощью клавиатуры, нажмите Alt + Ввод. Пос…" at bounding box center [361, 209] width 683 height 301
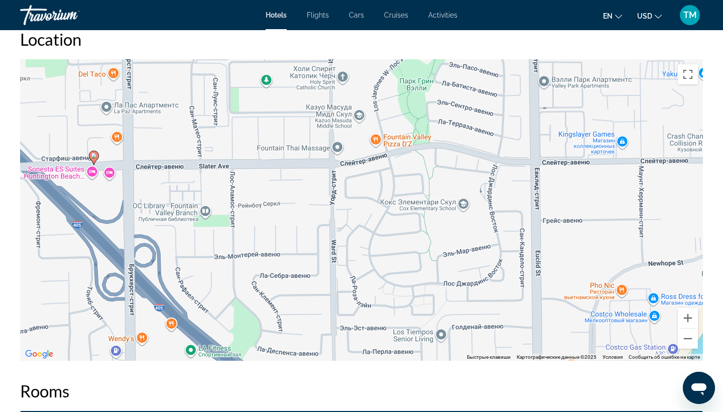
drag, startPoint x: 149, startPoint y: 167, endPoint x: 255, endPoint y: 321, distance: 187.1
click at [255, 321] on div "Чтобы активировать перетаскивание с помощью клавиатуры, нажмите Alt + Ввод. Пос…" at bounding box center [361, 209] width 683 height 301
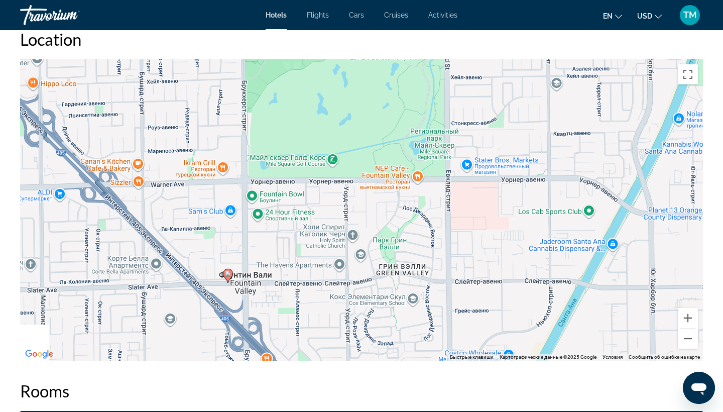
drag, startPoint x: 238, startPoint y: 293, endPoint x: 233, endPoint y: 239, distance: 54.5
click at [233, 239] on div "Чтобы активировать перетаскивание с помощью клавиатуры, нажмите Alt + Ввод. Пос…" at bounding box center [361, 209] width 683 height 301
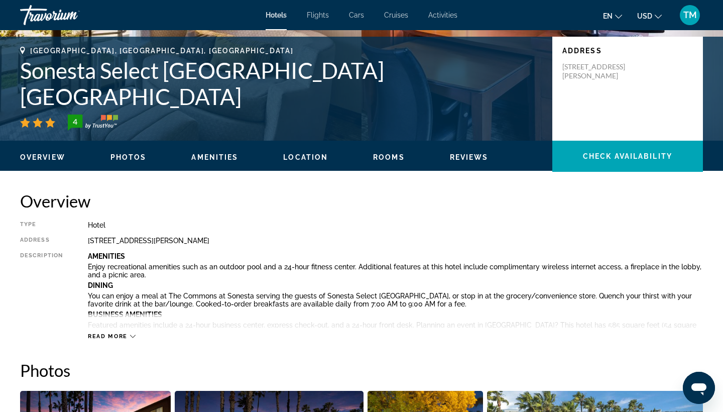
scroll to position [193, 0]
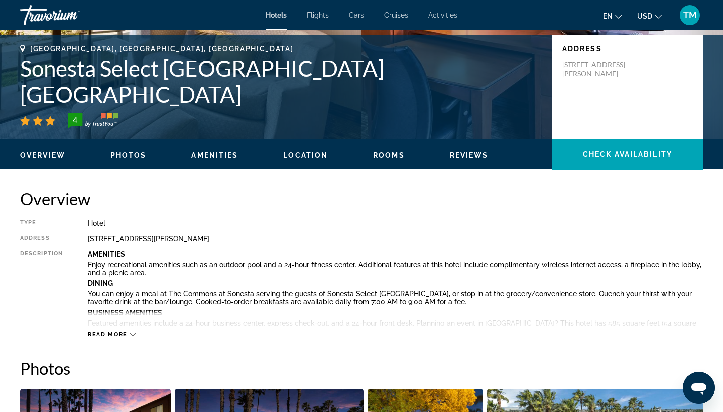
click at [129, 333] on div "Read more" at bounding box center [112, 334] width 48 height 7
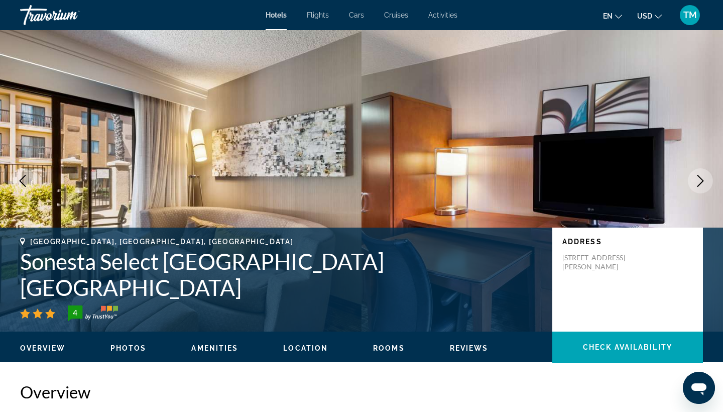
scroll to position [0, 0]
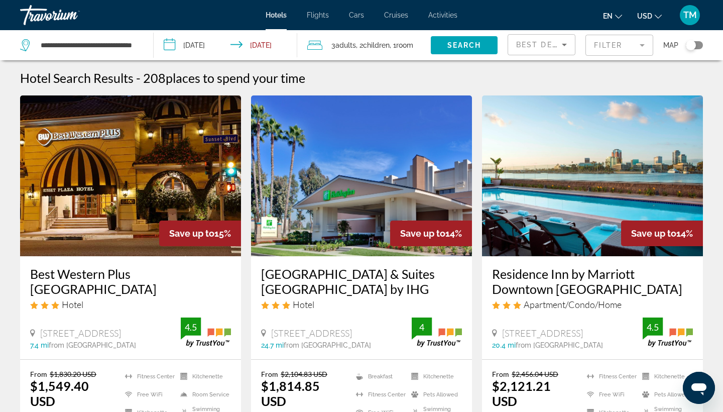
click at [562, 42] on icon "Sort by" at bounding box center [565, 45] width 12 height 12
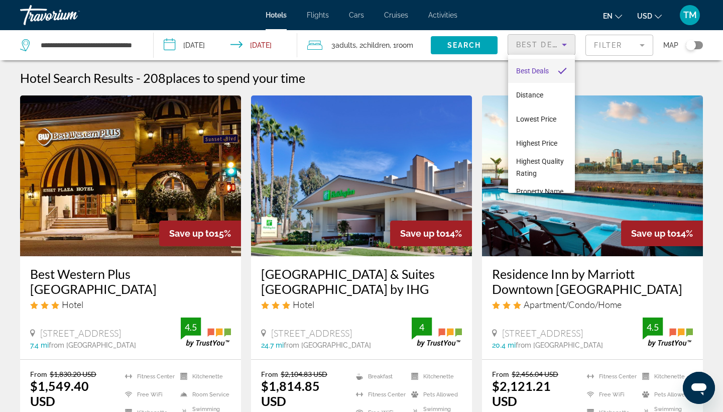
click at [633, 44] on div at bounding box center [361, 206] width 723 height 412
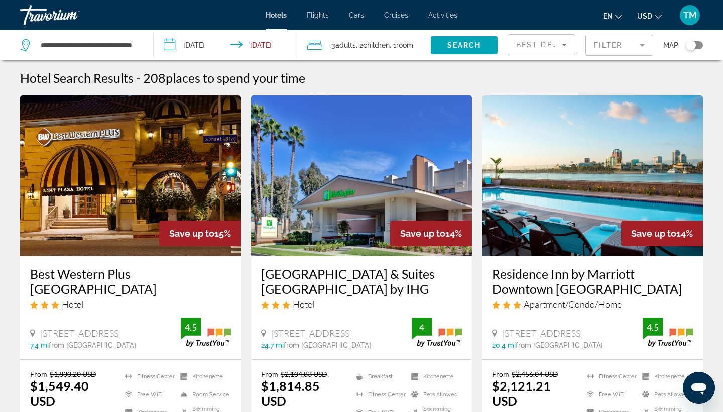
click at [633, 44] on mat-form-field "Filter" at bounding box center [620, 45] width 68 height 21
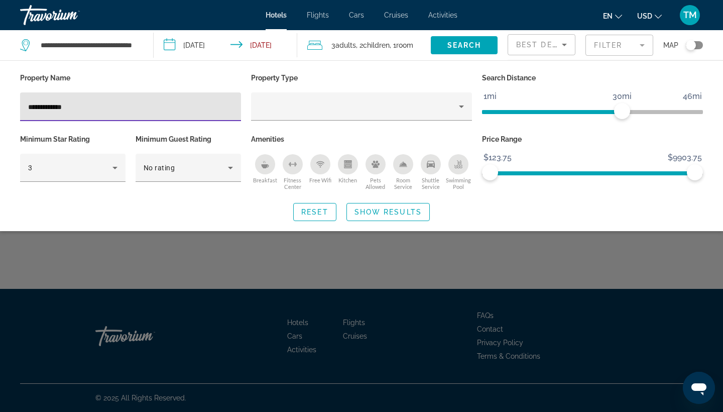
type input "**********"
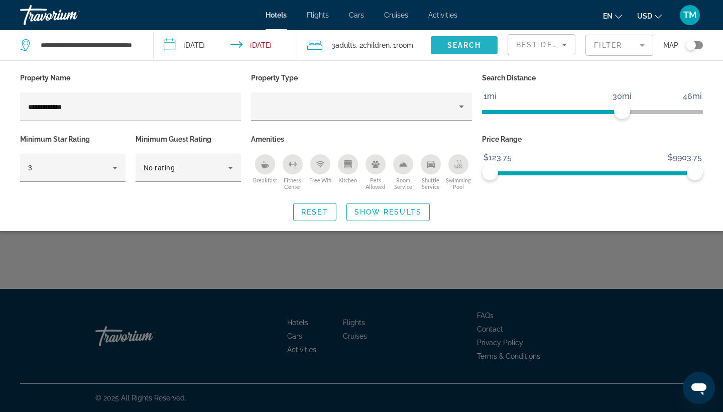
click at [467, 38] on span "Search widget" at bounding box center [464, 45] width 67 height 24
click at [480, 42] on span "Search" at bounding box center [465, 45] width 34 height 8
click at [475, 44] on span "Search" at bounding box center [465, 45] width 34 height 8
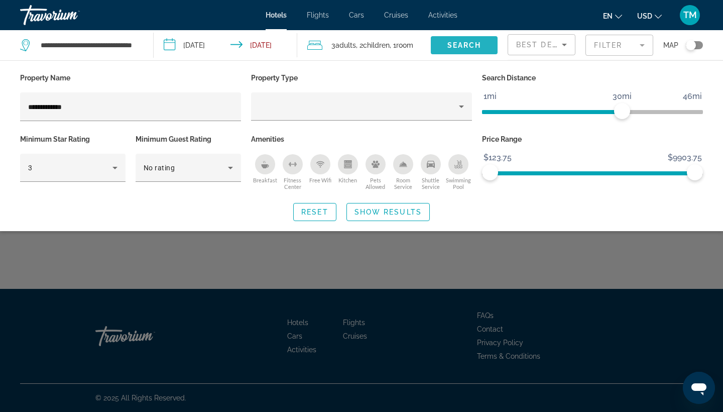
click at [475, 44] on span "Search" at bounding box center [465, 45] width 34 height 8
click at [378, 212] on span "Show Results" at bounding box center [388, 212] width 67 height 8
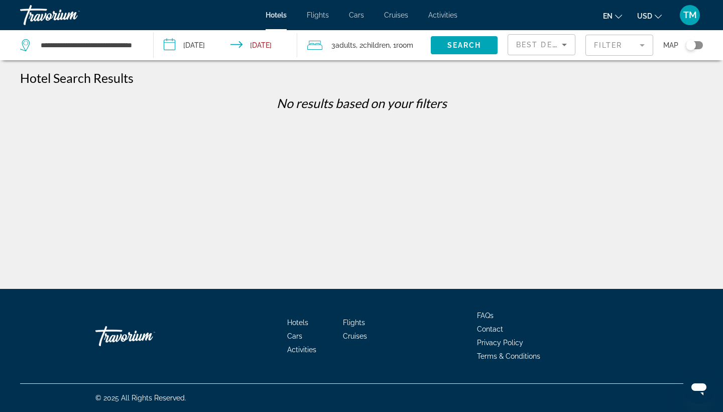
click at [606, 49] on mat-form-field "Filter" at bounding box center [620, 45] width 68 height 21
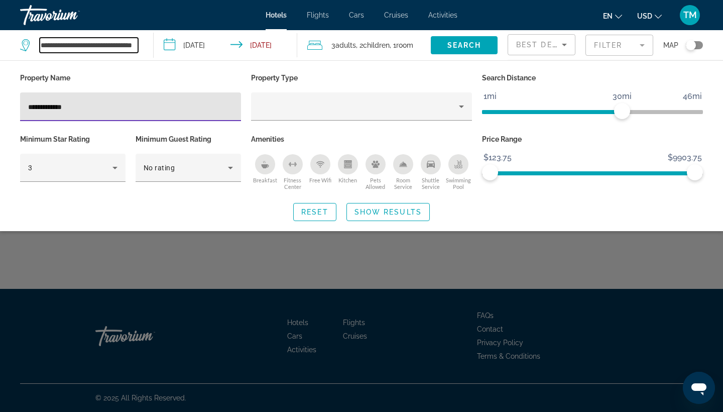
click at [125, 42] on input "**********" at bounding box center [89, 45] width 98 height 15
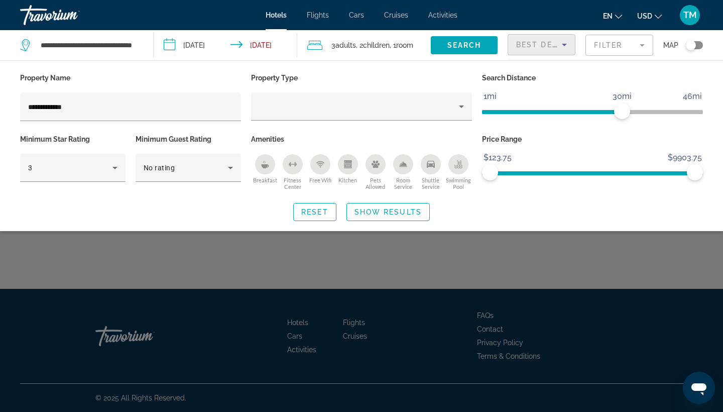
click at [533, 49] on div "Best Deals" at bounding box center [539, 45] width 46 height 12
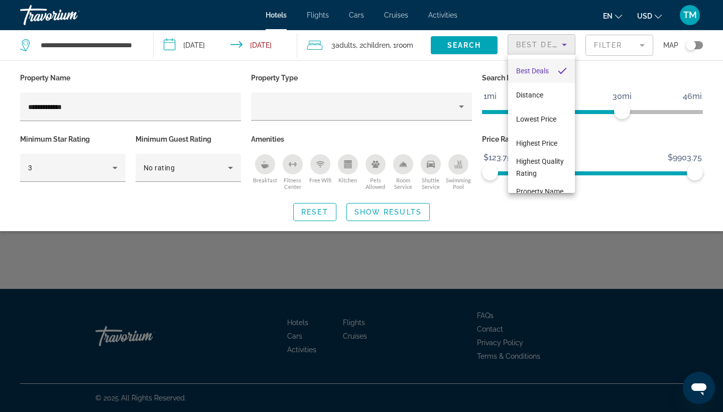
click at [609, 45] on div at bounding box center [361, 206] width 723 height 412
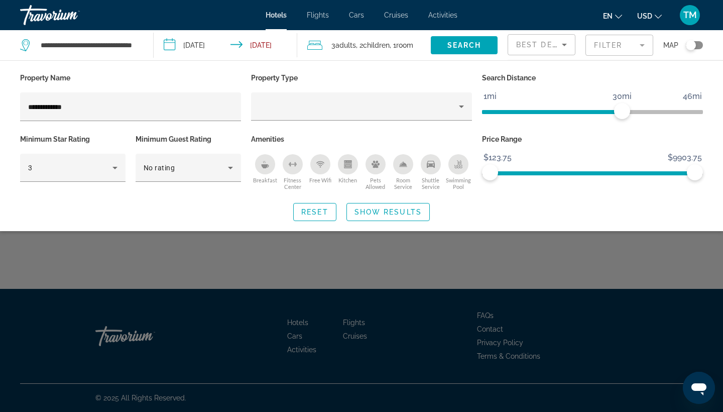
click at [609, 45] on mat-form-field "Filter" at bounding box center [620, 45] width 68 height 21
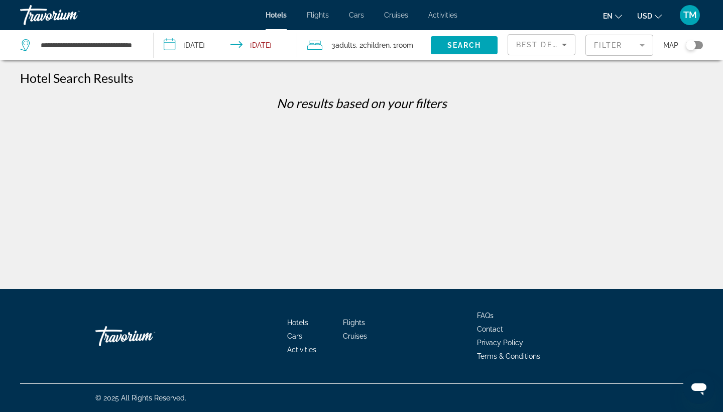
click at [641, 46] on mat-form-field "Filter" at bounding box center [620, 45] width 68 height 21
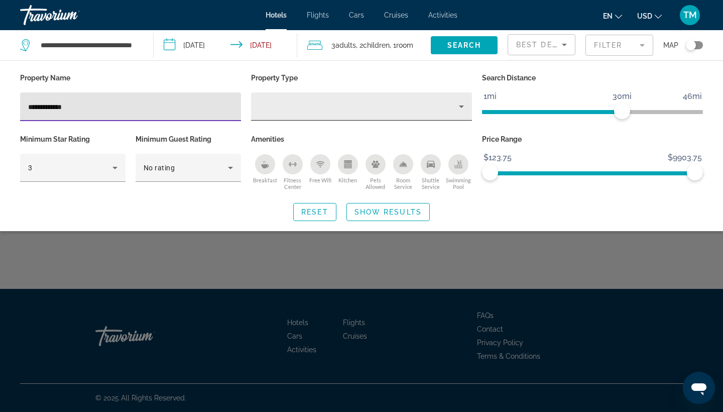
click at [452, 96] on div "Hotel Filters" at bounding box center [361, 106] width 205 height 28
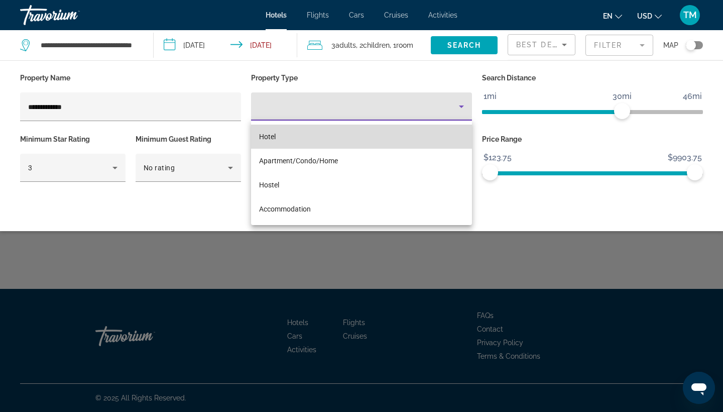
click at [314, 137] on mat-option "Hotel" at bounding box center [361, 137] width 221 height 24
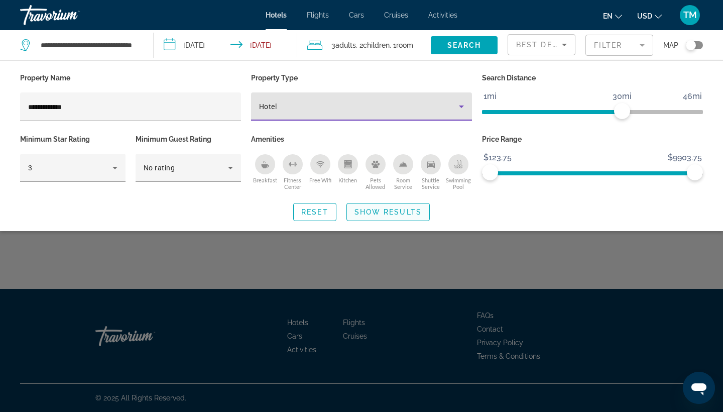
click at [369, 216] on span "Search widget" at bounding box center [388, 212] width 82 height 24
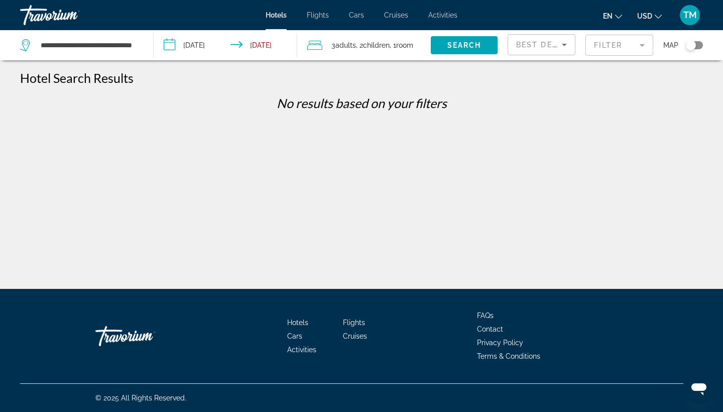
click at [629, 47] on mat-form-field "Filter" at bounding box center [620, 45] width 68 height 21
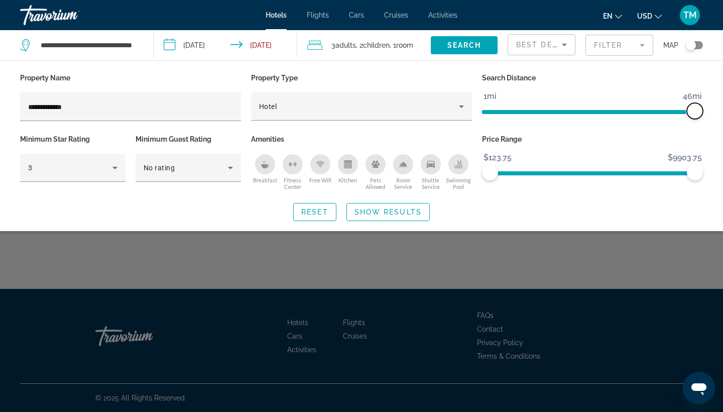
drag, startPoint x: 626, startPoint y: 111, endPoint x: 723, endPoint y: 118, distance: 97.2
click at [723, 118] on div "**********" at bounding box center [361, 146] width 723 height 150
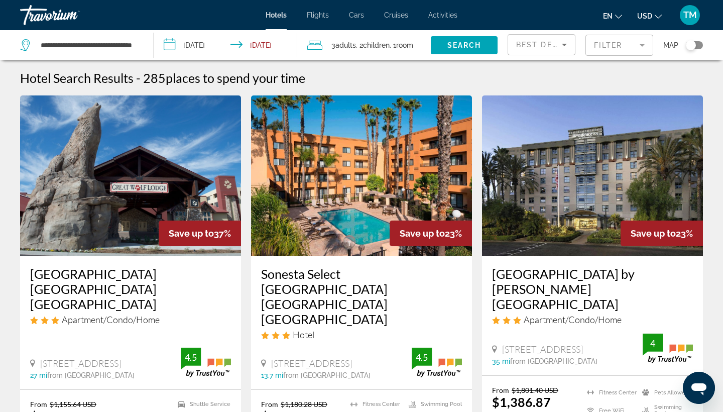
click at [612, 50] on mat-form-field "Filter" at bounding box center [620, 45] width 68 height 21
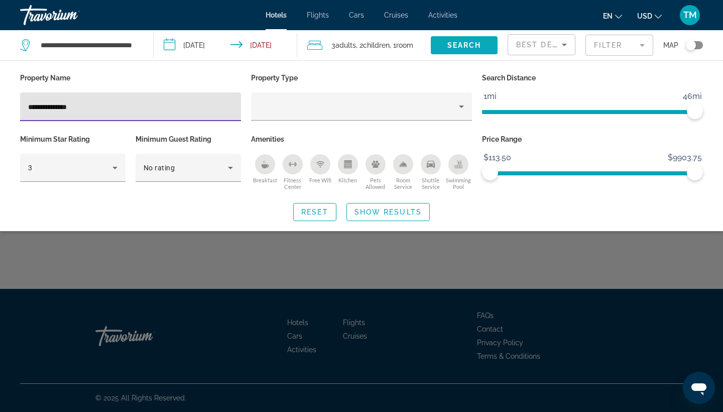
type input "**********"
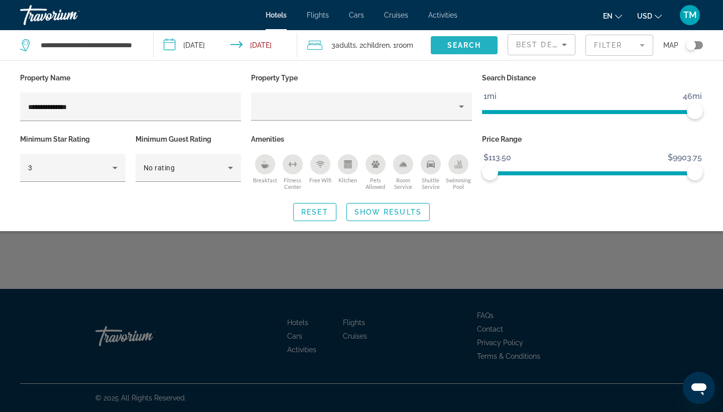
click at [449, 50] on span "Search widget" at bounding box center [464, 45] width 67 height 24
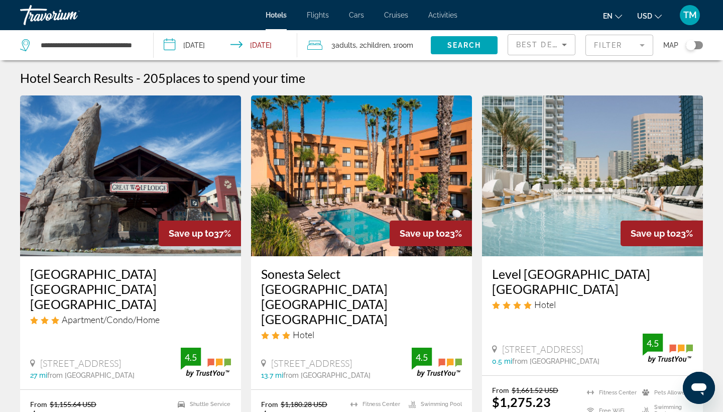
click at [605, 43] on mat-form-field "Filter" at bounding box center [620, 45] width 68 height 21
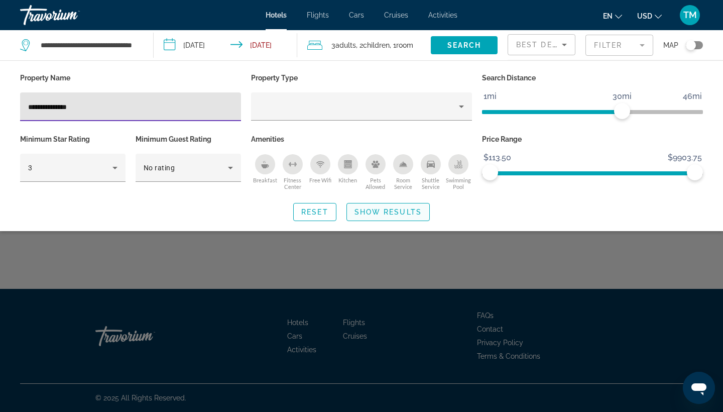
type input "**********"
click at [379, 216] on span "Search widget" at bounding box center [388, 212] width 82 height 24
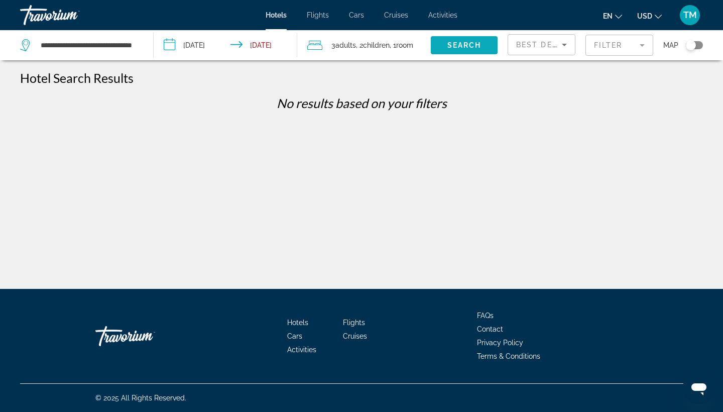
click at [472, 46] on span "Search" at bounding box center [465, 45] width 34 height 8
click at [474, 54] on span "Search widget" at bounding box center [464, 45] width 67 height 24
click at [596, 51] on mat-form-field "Filter" at bounding box center [620, 45] width 68 height 21
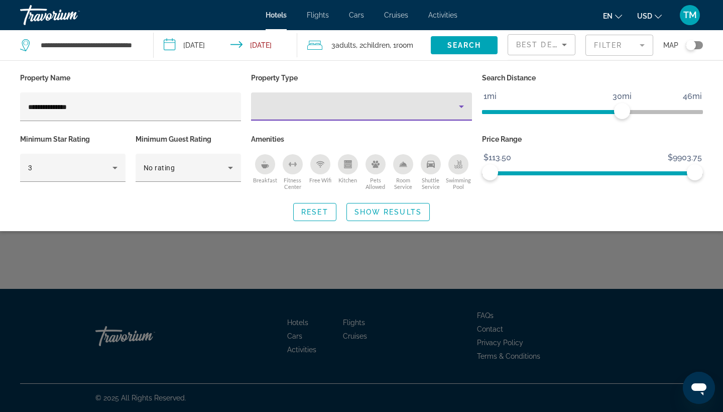
click at [299, 110] on div "Property type" at bounding box center [359, 106] width 200 height 12
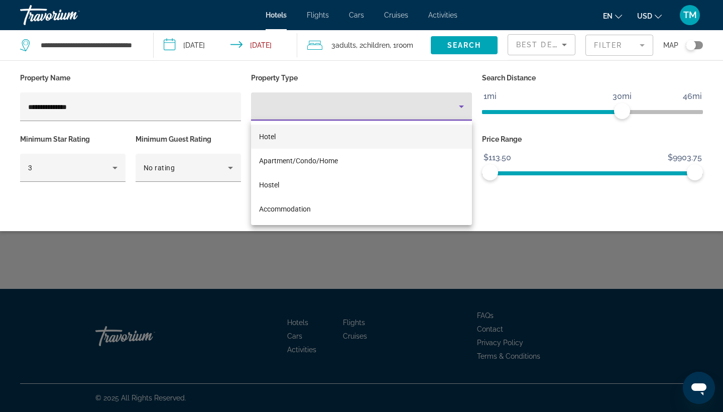
click at [277, 134] on mat-option "Hotel" at bounding box center [361, 137] width 221 height 24
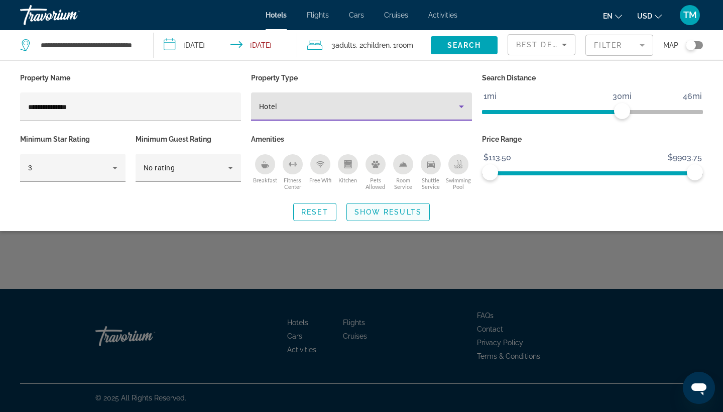
click at [371, 214] on span "Show Results" at bounding box center [388, 212] width 67 height 8
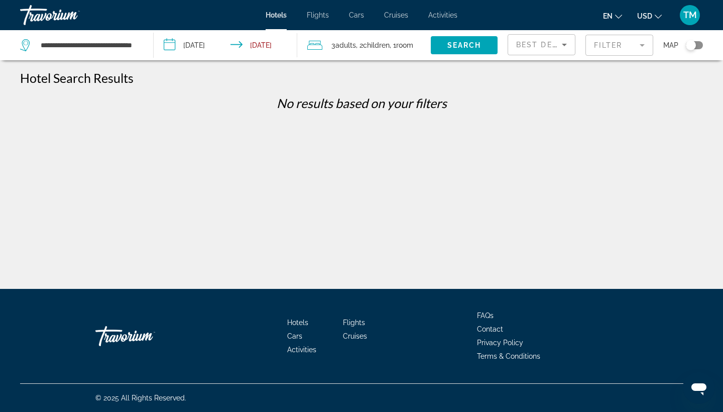
click at [601, 50] on mat-form-field "Filter" at bounding box center [620, 45] width 68 height 21
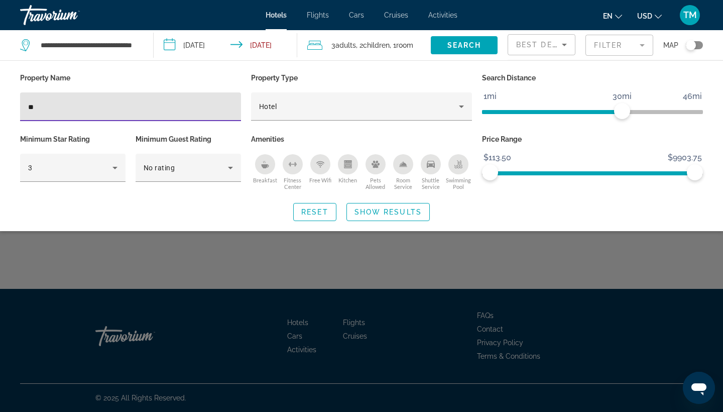
type input "*"
type input "**********"
click at [356, 211] on span "Show Results" at bounding box center [388, 212] width 67 height 8
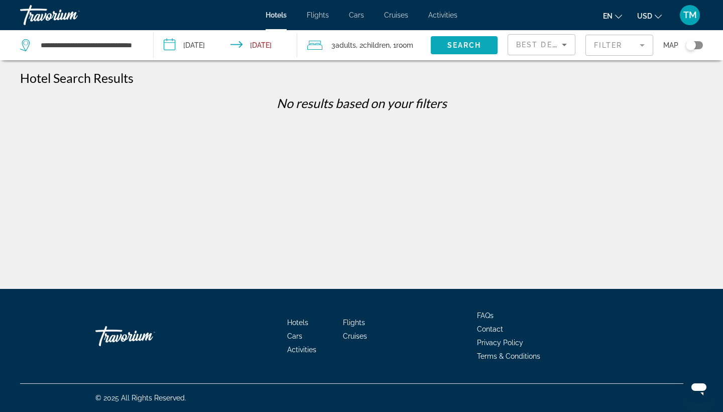
click at [451, 48] on span "Search" at bounding box center [465, 45] width 34 height 8
click at [635, 39] on mat-form-field "Filter" at bounding box center [620, 45] width 68 height 21
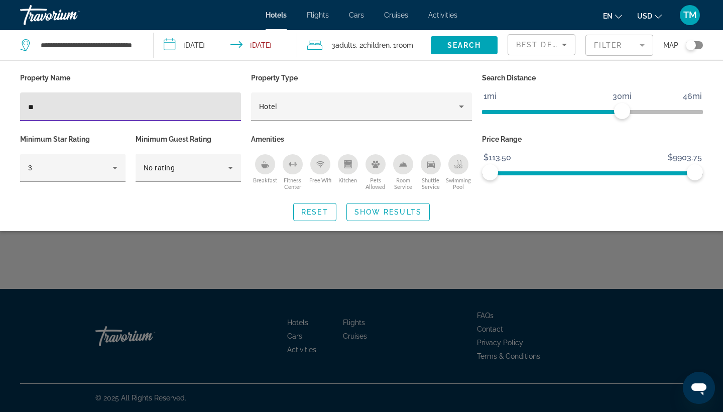
type input "*"
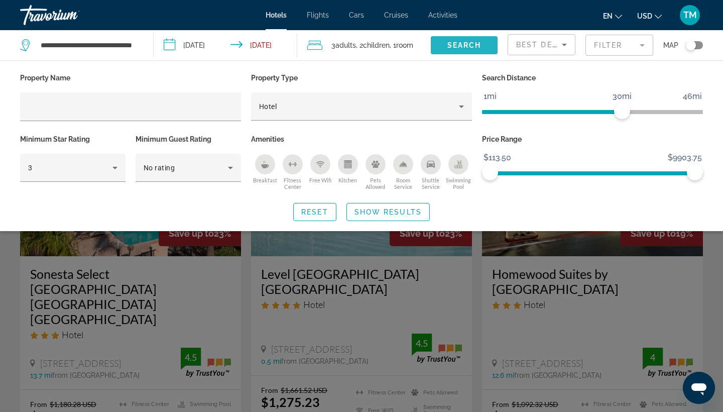
click at [463, 44] on span "Search" at bounding box center [465, 45] width 34 height 8
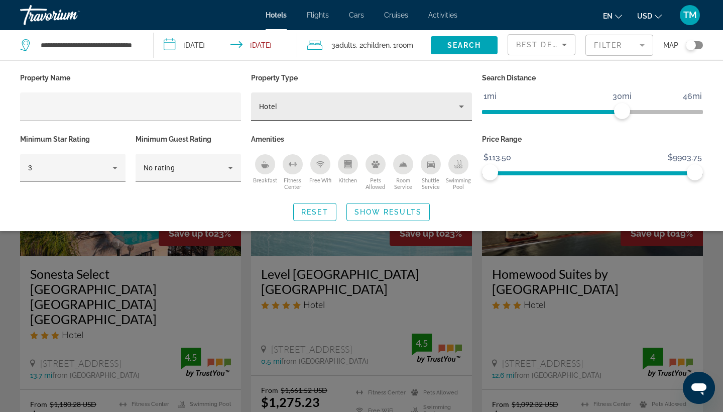
click at [465, 108] on icon "Property type" at bounding box center [462, 106] width 12 height 12
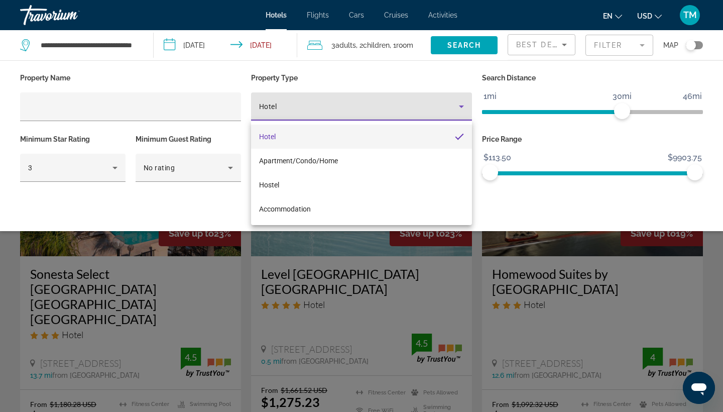
click at [465, 107] on div at bounding box center [361, 206] width 723 height 412
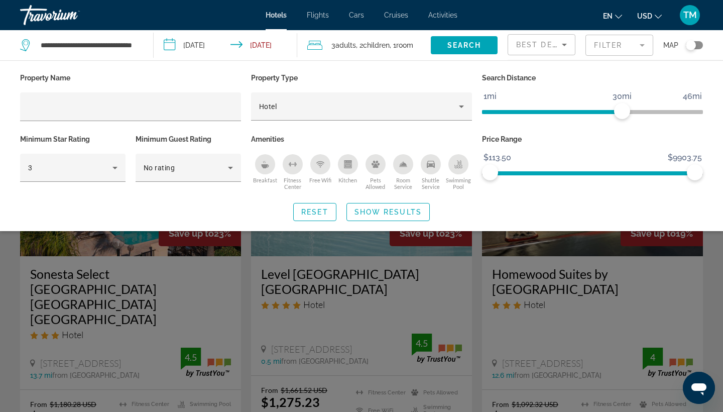
click at [695, 263] on div "Search widget" at bounding box center [361, 281] width 723 height 261
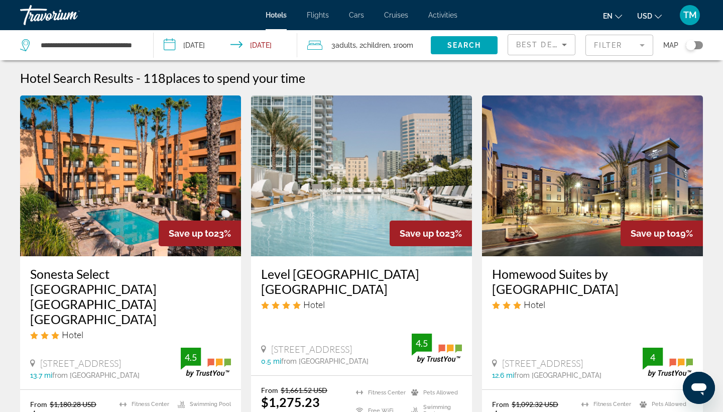
click at [701, 45] on div "Toggle map" at bounding box center [694, 45] width 17 height 8
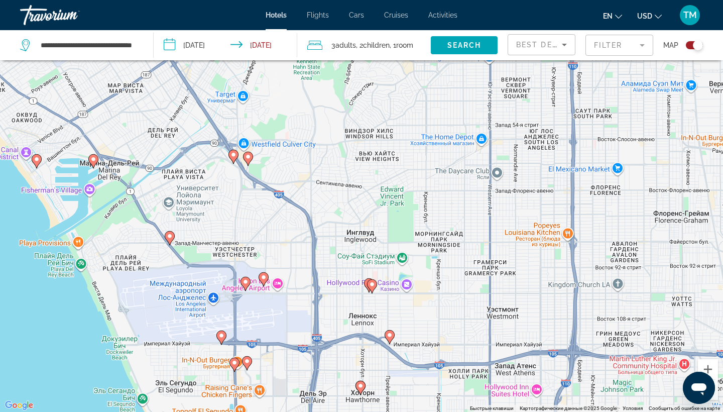
drag, startPoint x: 190, startPoint y: 165, endPoint x: 311, endPoint y: 186, distance: 122.8
click at [310, 184] on div "Чтобы активировать перетаскивание с помощью клавиатуры, нажмите Alt + Ввод. Пос…" at bounding box center [361, 206] width 723 height 412
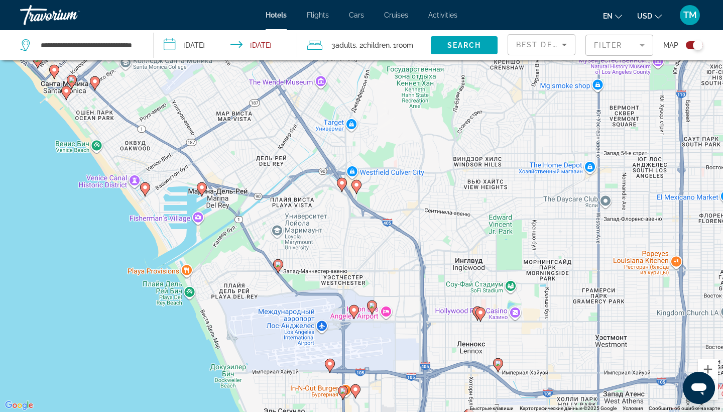
drag, startPoint x: 153, startPoint y: 163, endPoint x: 245, endPoint y: 170, distance: 92.2
click at [245, 170] on div "Чтобы активировать перетаскивание с помощью клавиатуры, нажмите Alt + Ввод. Пос…" at bounding box center [361, 206] width 723 height 412
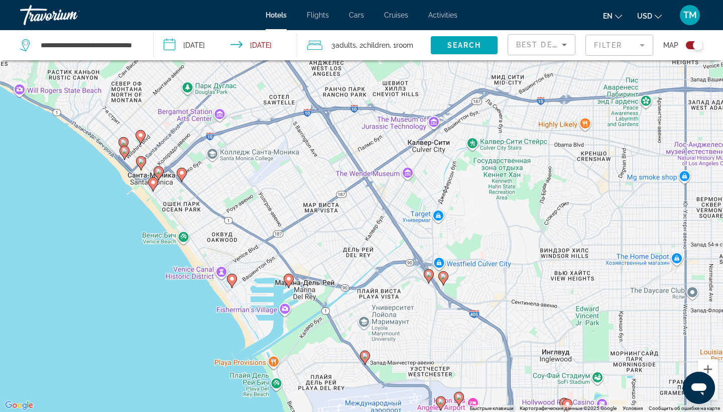
drag, startPoint x: 198, startPoint y: 115, endPoint x: 287, endPoint y: 208, distance: 128.6
click at [287, 208] on div "Чтобы активировать перетаскивание с помощью клавиатуры, нажмите Alt + Ввод. Пос…" at bounding box center [361, 206] width 723 height 412
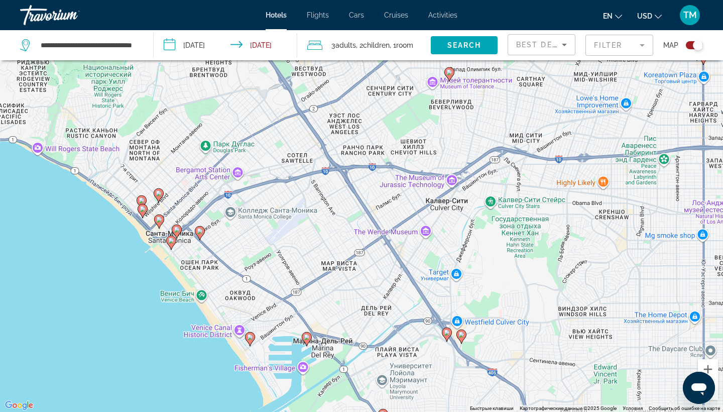
drag, startPoint x: 249, startPoint y: 189, endPoint x: 267, endPoint y: 248, distance: 62.0
click at [267, 248] on div "Чтобы активировать перетаскивание с помощью клавиатуры, нажмите Alt + Ввод. Пос…" at bounding box center [361, 206] width 723 height 412
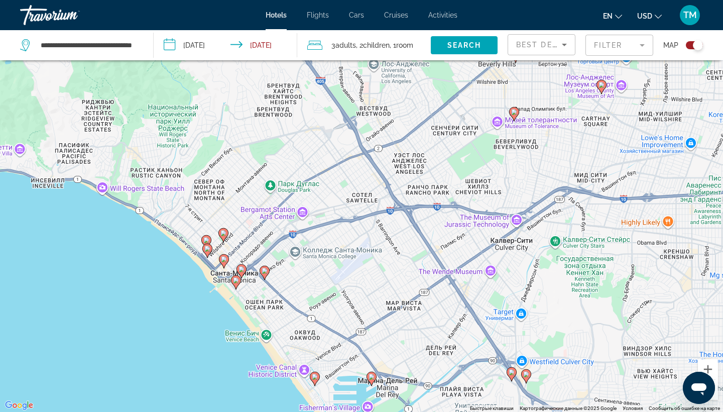
drag, startPoint x: 173, startPoint y: 176, endPoint x: 237, endPoint y: 213, distance: 74.3
click at [237, 213] on div "Чтобы активировать перетаскивание с помощью клавиатуры, нажмите Alt + Ввод. Пос…" at bounding box center [361, 206] width 723 height 412
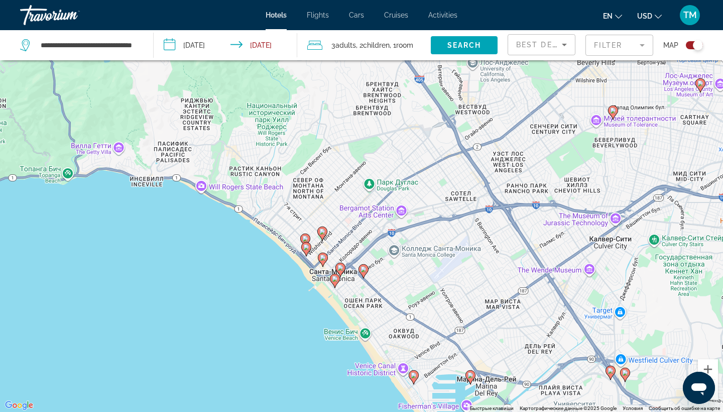
drag, startPoint x: 165, startPoint y: 196, endPoint x: 267, endPoint y: 194, distance: 102.0
click at [267, 194] on div "Чтобы активировать перетаскивание с помощью клавиатуры, нажмите Alt + Ввод. Пос…" at bounding box center [361, 206] width 723 height 412
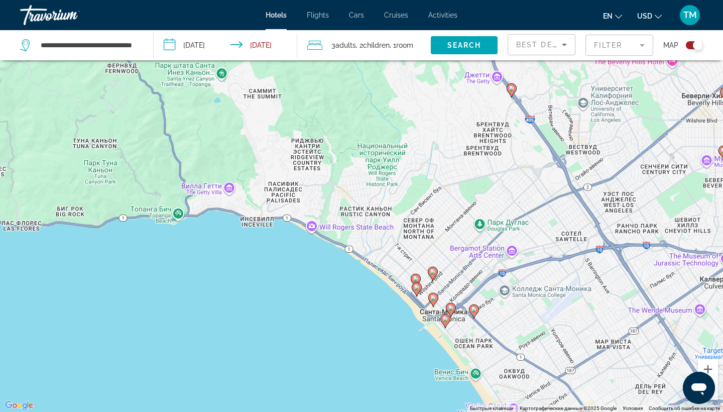
drag, startPoint x: 154, startPoint y: 126, endPoint x: 265, endPoint y: 166, distance: 118.5
click at [265, 166] on div "Чтобы активировать перетаскивание с помощью клавиатуры, нажмите Alt + Ввод. Пос…" at bounding box center [361, 206] width 723 height 412
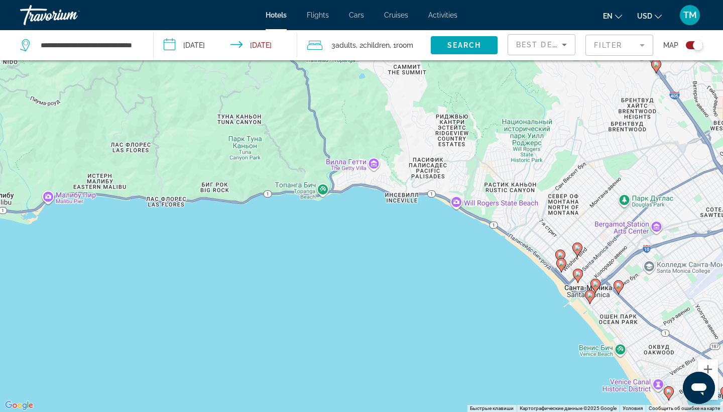
drag, startPoint x: 127, startPoint y: 176, endPoint x: 273, endPoint y: 152, distance: 147.7
click at [273, 152] on div "Чтобы активировать перетаскивание с помощью клавиатуры, нажмите Alt + Ввод. Пос…" at bounding box center [361, 206] width 723 height 412
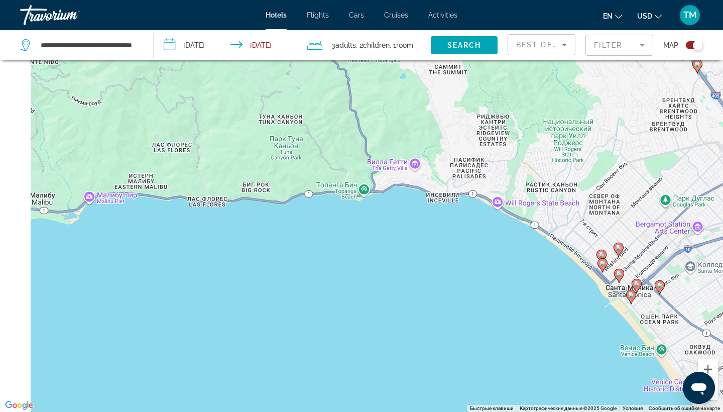
drag, startPoint x: 182, startPoint y: 163, endPoint x: 271, endPoint y: 168, distance: 89.1
click at [271, 168] on div "Чтобы активировать перетаскивание с помощью клавиатуры, нажмите Alt + Ввод. Пос…" at bounding box center [361, 206] width 723 height 412
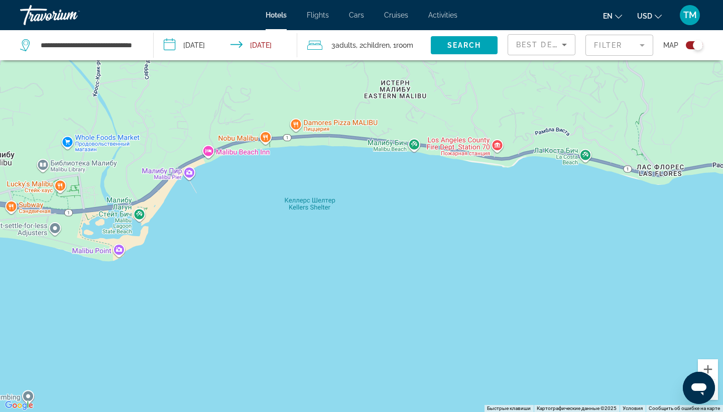
drag, startPoint x: 104, startPoint y: 277, endPoint x: 194, endPoint y: 219, distance: 106.9
click at [195, 219] on div "Main content" at bounding box center [361, 206] width 723 height 412
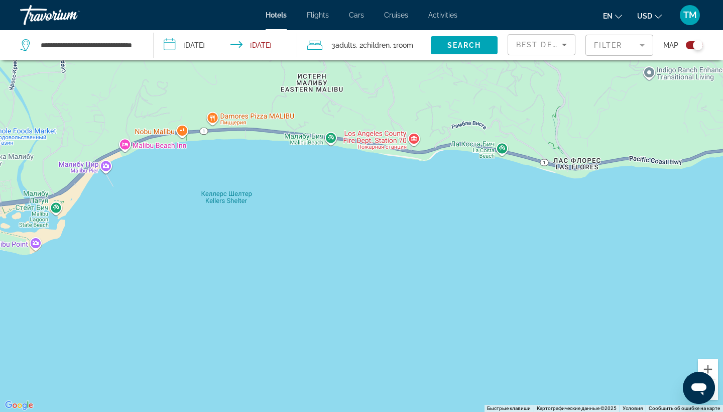
drag, startPoint x: 409, startPoint y: 217, endPoint x: 109, endPoint y: 238, distance: 301.1
click at [109, 238] on div "Main content" at bounding box center [361, 206] width 723 height 412
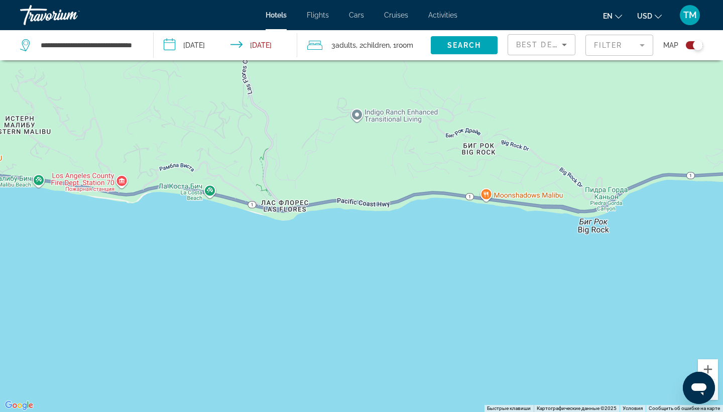
drag, startPoint x: 286, startPoint y: 307, endPoint x: 92, endPoint y: 205, distance: 218.4
click at [92, 205] on div "Main content" at bounding box center [361, 206] width 723 height 412
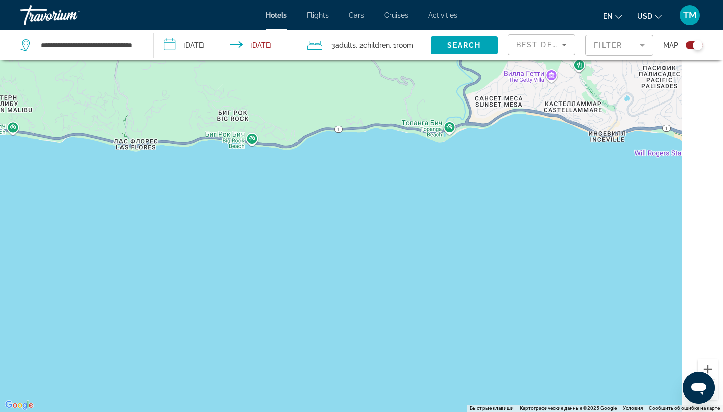
drag, startPoint x: 462, startPoint y: 230, endPoint x: 208, endPoint y: 225, distance: 253.7
click at [209, 226] on div "Main content" at bounding box center [361, 206] width 723 height 412
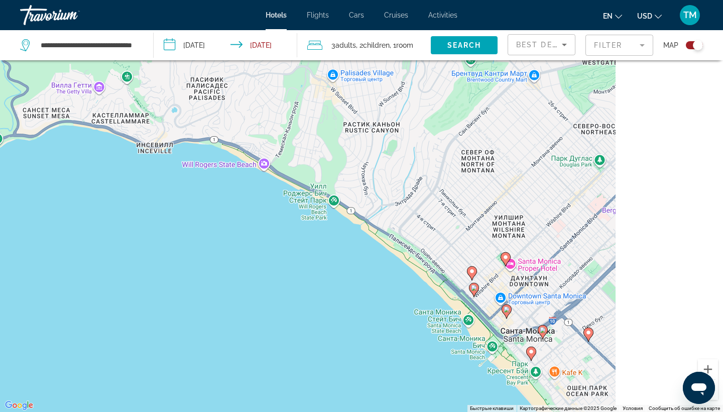
drag, startPoint x: 433, startPoint y: 280, endPoint x: 156, endPoint y: 302, distance: 278.2
click at [156, 302] on div "Чтобы активировать перетаскивание с помощью клавиатуры, нажмите Alt + Ввод. Пос…" at bounding box center [361, 206] width 723 height 412
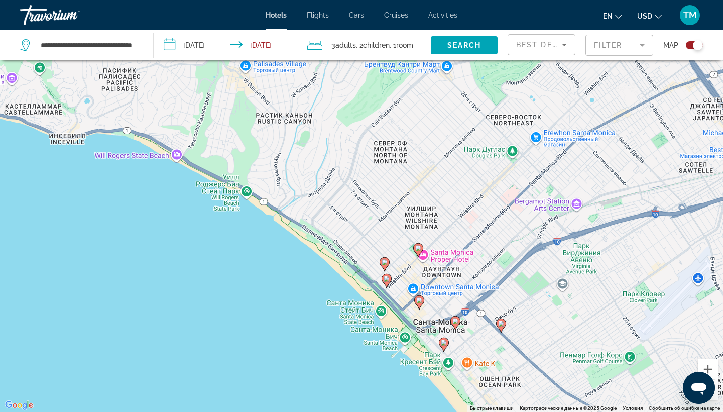
click at [516, 267] on div "Чтобы активировать перетаскивание с помощью клавиатуры, нажмите Alt + Ввод. Пос…" at bounding box center [361, 206] width 723 height 412
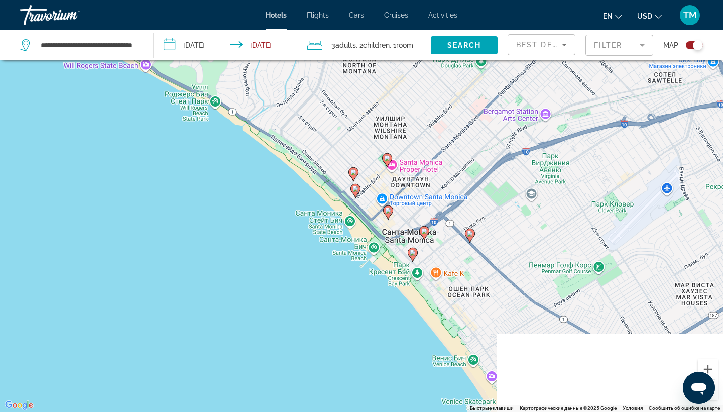
drag, startPoint x: 484, startPoint y: 236, endPoint x: 447, endPoint y: 135, distance: 108.1
click at [447, 134] on div "Чтобы активировать перетаскивание с помощью клавиатуры, нажмите Alt + Ввод. Пос…" at bounding box center [361, 206] width 723 height 412
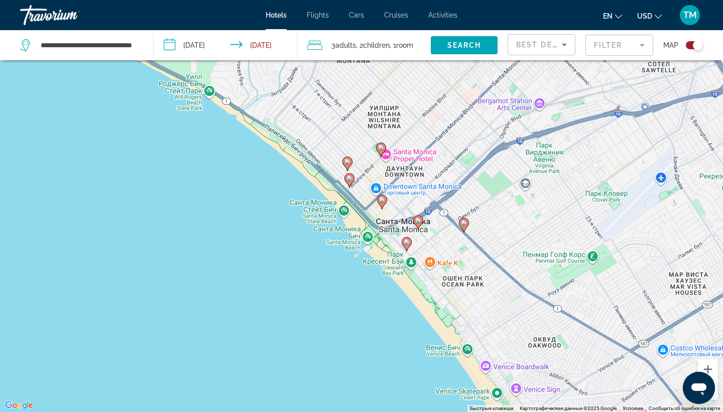
click at [383, 204] on icon "Main content" at bounding box center [382, 201] width 9 height 13
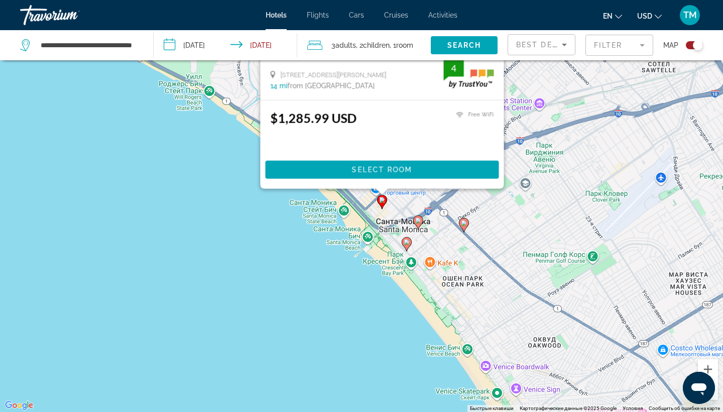
scroll to position [0, 0]
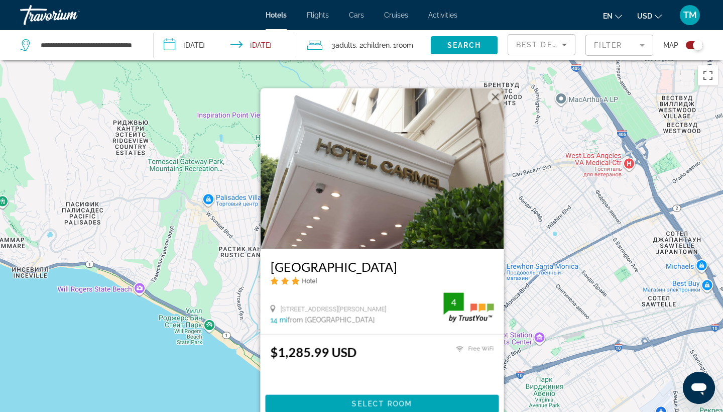
click at [495, 94] on button "Закрыть" at bounding box center [495, 96] width 15 height 15
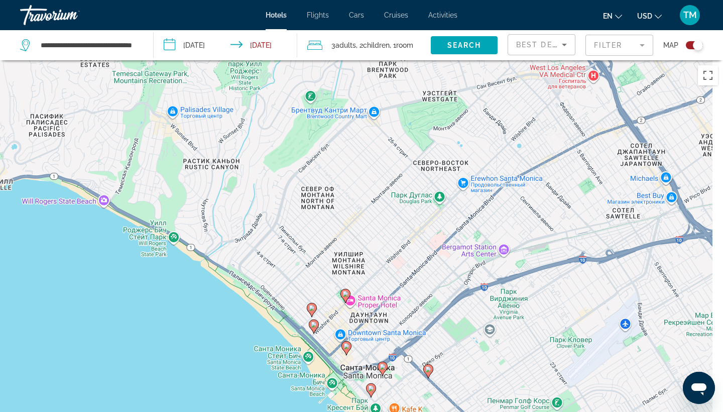
drag, startPoint x: 405, startPoint y: 364, endPoint x: 369, endPoint y: 274, distance: 96.9
click at [369, 274] on div "Чтобы активировать перетаскивание с помощью клавиатуры, нажмите Alt + Ввод. Пос…" at bounding box center [361, 266] width 723 height 412
click at [314, 308] on image "Main content" at bounding box center [312, 308] width 6 height 6
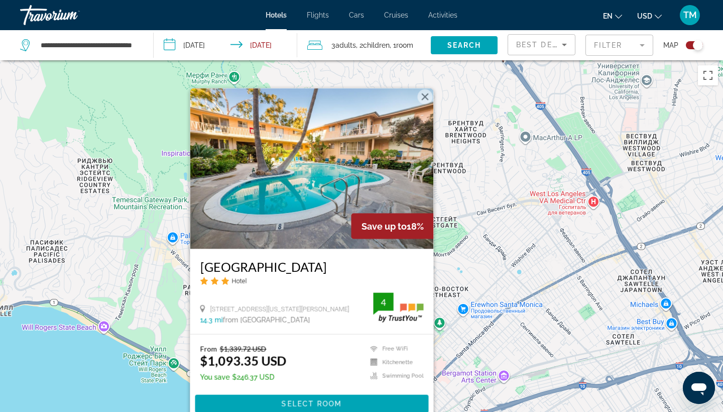
click at [420, 101] on button "Закрыть" at bounding box center [425, 96] width 15 height 15
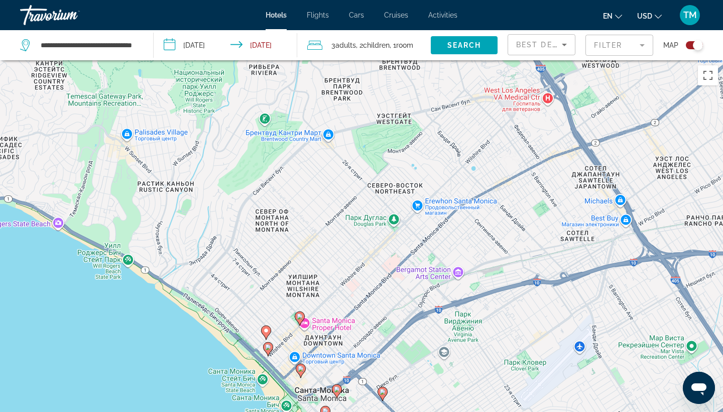
drag, startPoint x: 371, startPoint y: 349, endPoint x: 320, endPoint y: 217, distance: 141.2
click at [320, 218] on div "Чтобы активировать перетаскивание с помощью клавиатуры, нажмите Alt + Ввод. Пос…" at bounding box center [361, 266] width 723 height 412
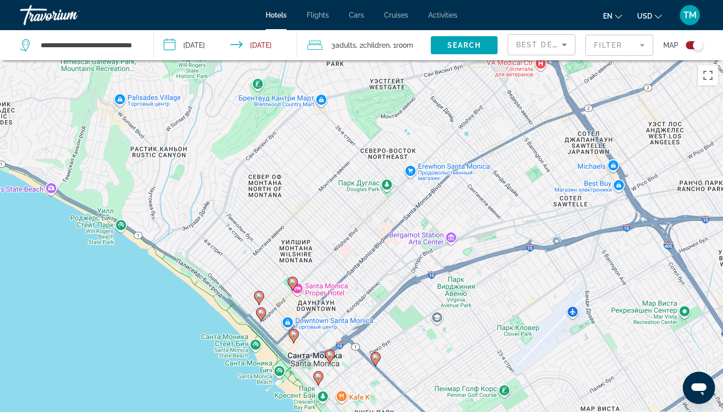
click at [260, 311] on image "Main content" at bounding box center [261, 312] width 6 height 6
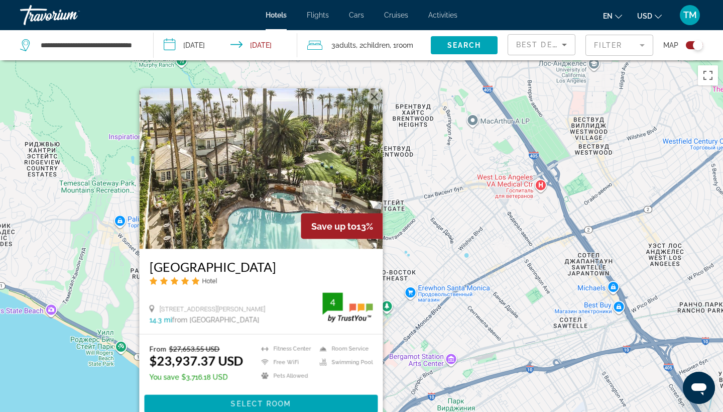
click at [374, 95] on button "Закрыть" at bounding box center [374, 96] width 15 height 15
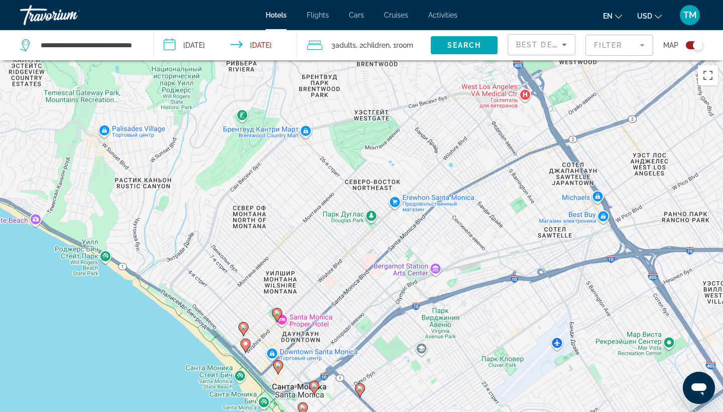
drag, startPoint x: 384, startPoint y: 350, endPoint x: 347, endPoint y: 175, distance: 178.6
click at [348, 176] on div "Чтобы активировать перетаскивание с помощью клавиатуры, нажмите Alt + Ввод. Пос…" at bounding box center [361, 266] width 723 height 412
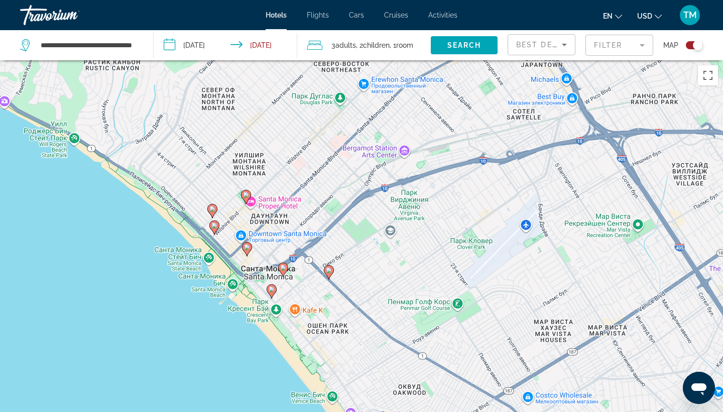
click at [272, 292] on image "Main content" at bounding box center [272, 289] width 6 height 6
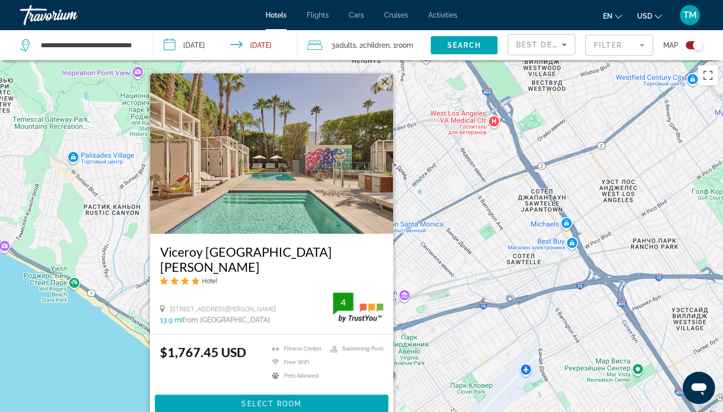
click at [383, 89] on button "Закрыть" at bounding box center [385, 81] width 15 height 15
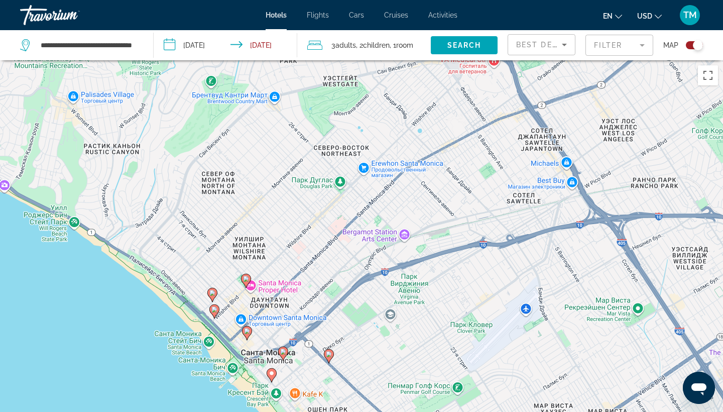
drag, startPoint x: 343, startPoint y: 316, endPoint x: 331, endPoint y: 184, distance: 132.6
click at [332, 184] on div "Чтобы активировать перетаскивание с помощью клавиатуры, нажмите Alt + Ввод. Пос…" at bounding box center [361, 266] width 723 height 412
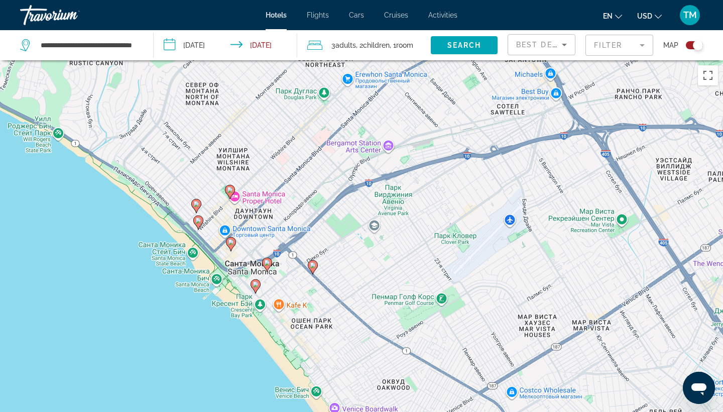
click at [271, 266] on gmp-advanced-marker "Main content" at bounding box center [267, 264] width 10 height 15
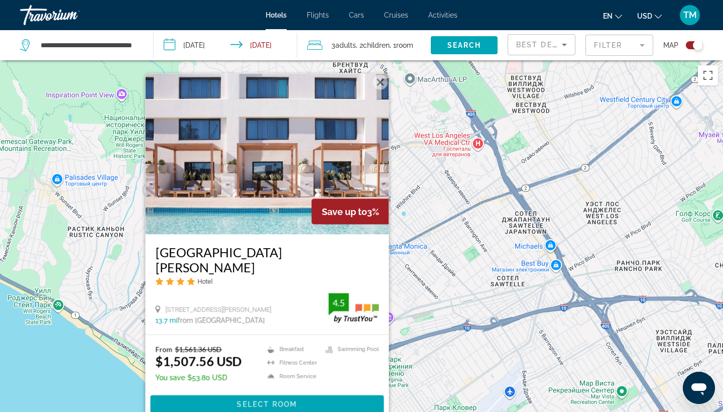
click at [377, 90] on button "Закрыть" at bounding box center [380, 82] width 15 height 15
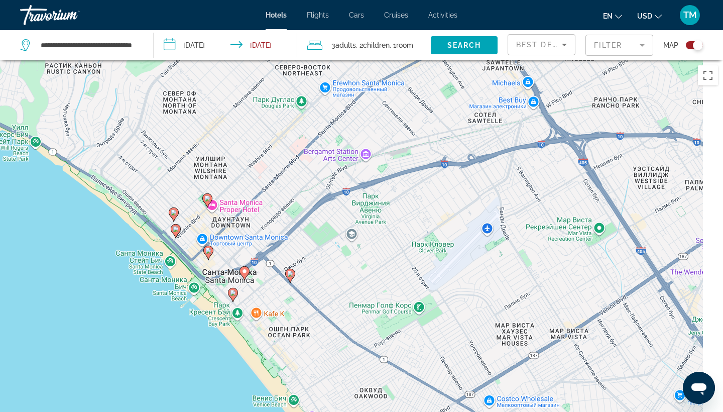
drag, startPoint x: 288, startPoint y: 358, endPoint x: 263, endPoint y: 188, distance: 171.6
click at [264, 188] on div "Чтобы активировать перетаскивание с помощью клавиатуры, нажмите Alt + Ввод. Пос…" at bounding box center [361, 266] width 723 height 412
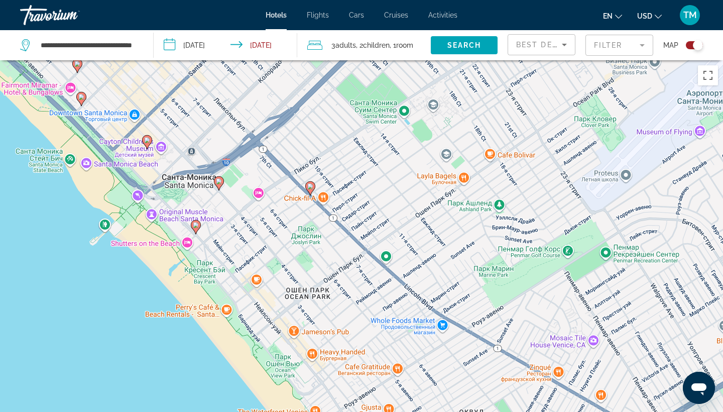
drag, startPoint x: 148, startPoint y: 162, endPoint x: 178, endPoint y: 164, distance: 30.2
click at [178, 164] on div "Чтобы активировать перетаскивание с помощью клавиатуры, нажмите Alt + Ввод. Пос…" at bounding box center [361, 266] width 723 height 412
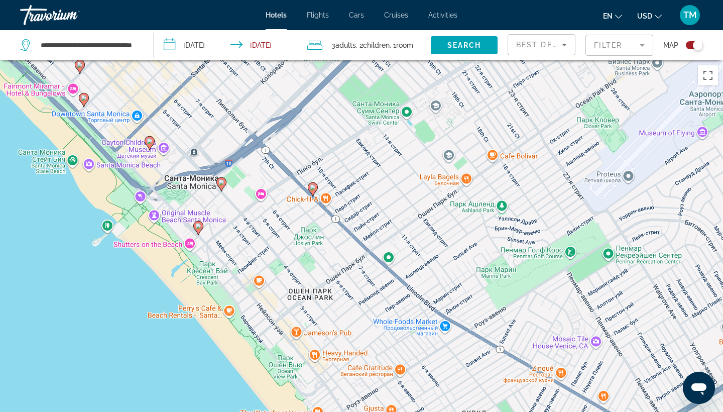
click at [84, 99] on image "Main content" at bounding box center [84, 98] width 6 height 6
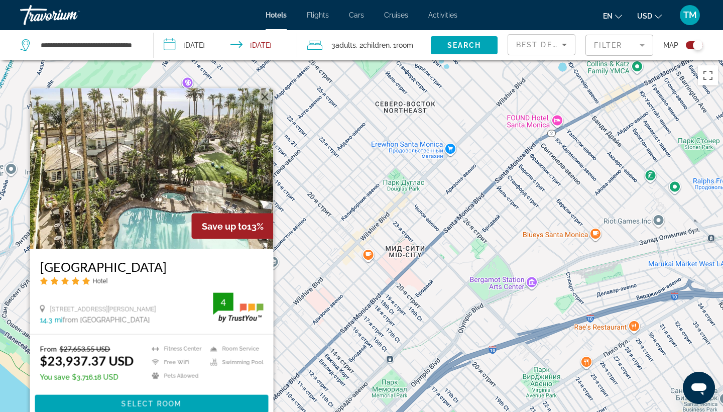
click at [267, 96] on button "Закрыть" at bounding box center [265, 96] width 15 height 15
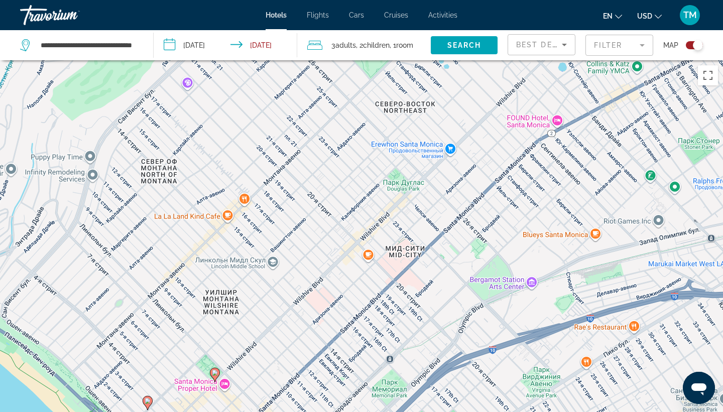
drag, startPoint x: 189, startPoint y: 330, endPoint x: 172, endPoint y: 267, distance: 65.4
click at [173, 267] on div "Для навигации используйте клавиши со стрелками. Чтобы активировать перетаскиван…" at bounding box center [361, 266] width 723 height 412
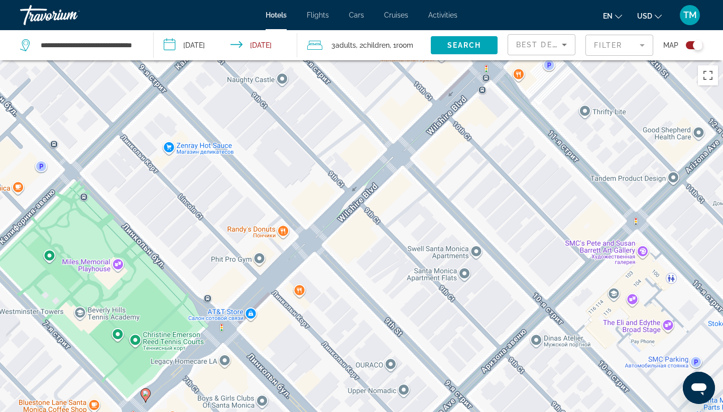
drag, startPoint x: 210, startPoint y: 310, endPoint x: 232, endPoint y: 186, distance: 125.9
click at [232, 186] on div "Чтобы активировать перетаскивание с помощью клавиатуры, нажмите Alt + Ввод. Пос…" at bounding box center [361, 266] width 723 height 412
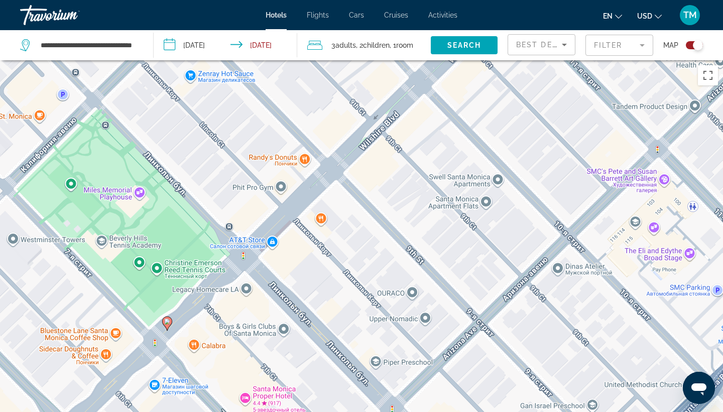
drag, startPoint x: 271, startPoint y: 327, endPoint x: 287, endPoint y: 266, distance: 63.4
click at [287, 266] on div "Чтобы активировать перетаскивание с помощью клавиатуры, нажмите Alt + Ввод. Пос…" at bounding box center [361, 266] width 723 height 412
click at [167, 323] on image "Main content" at bounding box center [167, 321] width 6 height 6
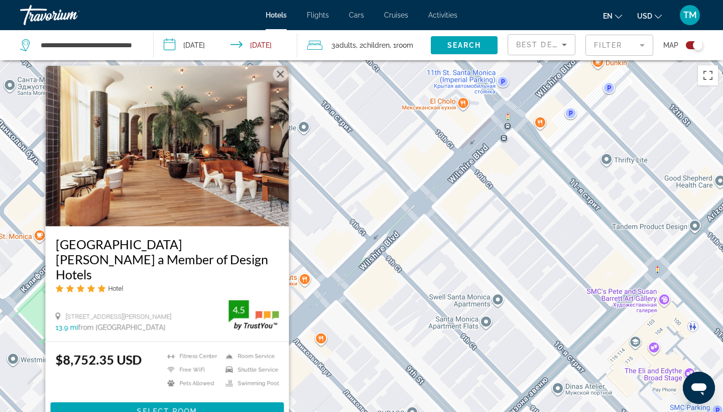
click at [280, 82] on button "Закрыть" at bounding box center [280, 74] width 15 height 15
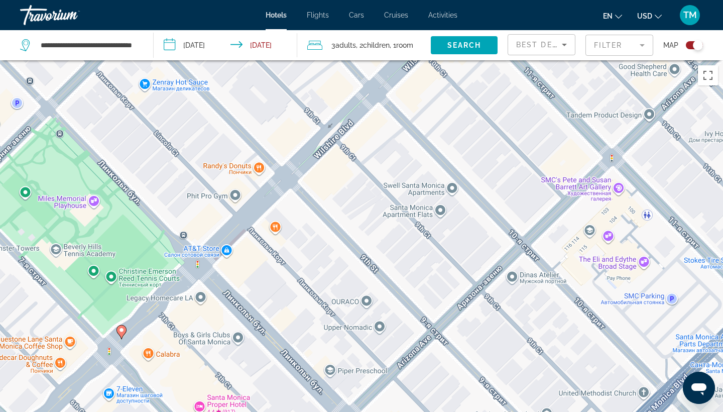
drag, startPoint x: 391, startPoint y: 342, endPoint x: 322, endPoint y: 190, distance: 166.6
click at [323, 189] on div "Чтобы активировать перетаскивание с помощью клавиатуры, нажмите Alt + Ввод. Пос…" at bounding box center [361, 266] width 723 height 412
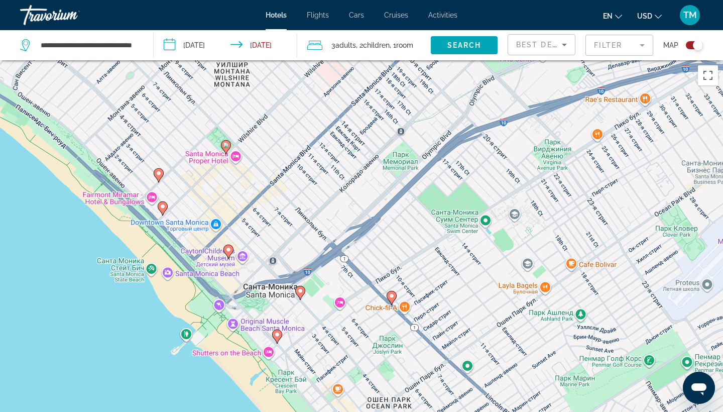
drag, startPoint x: 343, startPoint y: 314, endPoint x: 266, endPoint y: 212, distance: 127.0
click at [266, 212] on div "Чтобы активировать перетаскивание с помощью клавиатуры, нажмите Alt + Ввод. Пос…" at bounding box center [361, 266] width 723 height 412
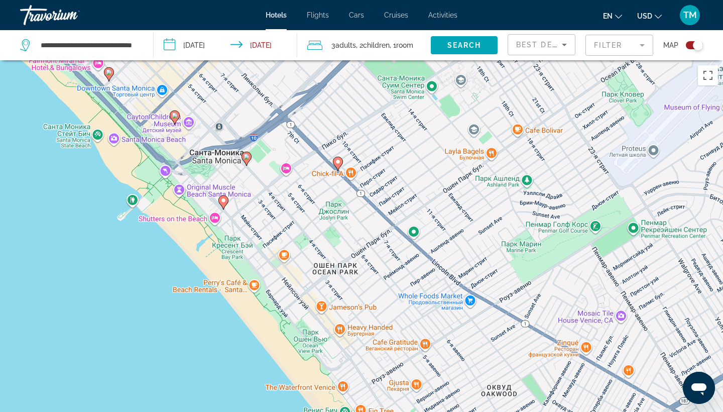
drag, startPoint x: 270, startPoint y: 291, endPoint x: 247, endPoint y: 207, distance: 86.9
click at [247, 207] on div "Чтобы активировать перетаскивание с помощью клавиатуры, нажмите Alt + Ввод. Пос…" at bounding box center [361, 266] width 723 height 412
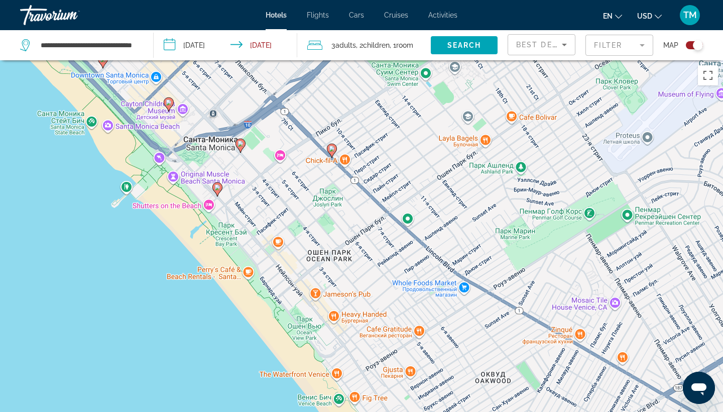
click at [219, 190] on image "Main content" at bounding box center [217, 187] width 6 height 6
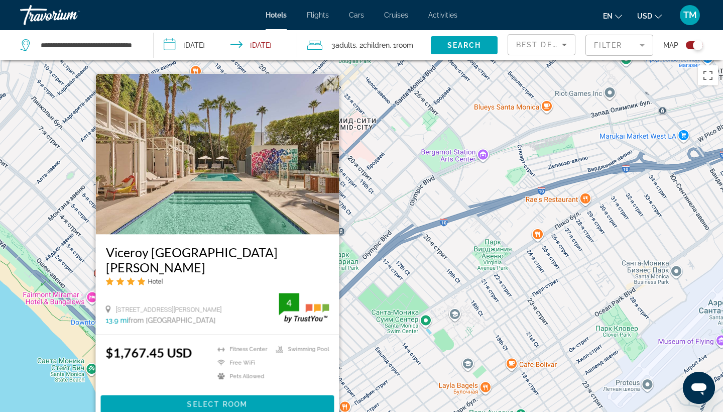
click at [325, 90] on button "Закрыть" at bounding box center [330, 82] width 15 height 15
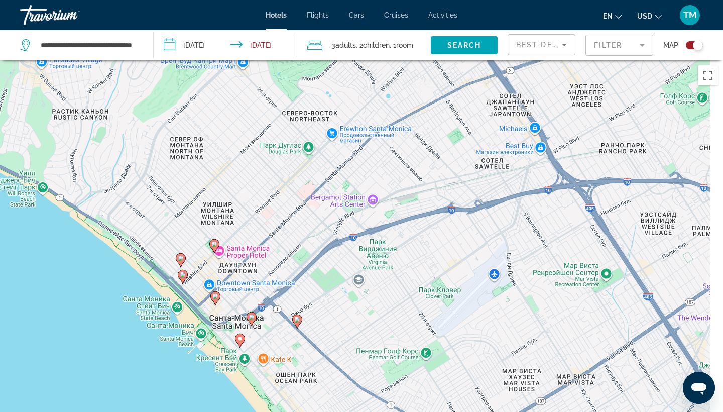
drag, startPoint x: 374, startPoint y: 390, endPoint x: 299, endPoint y: 234, distance: 173.4
click at [299, 233] on div "Чтобы активировать перетаскивание с помощью клавиатуры, нажмите Alt + Ввод. Пос…" at bounding box center [361, 266] width 723 height 412
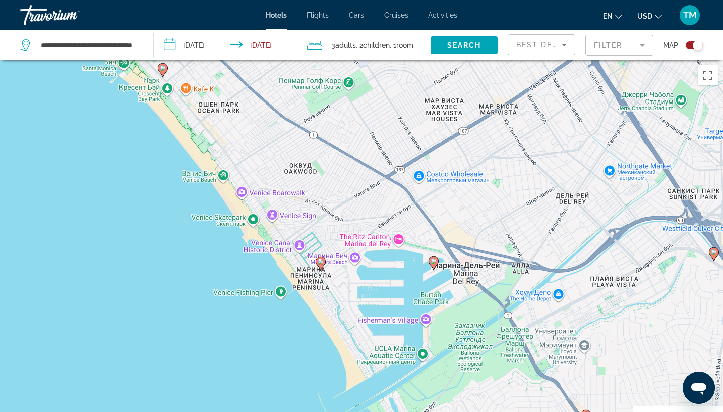
drag, startPoint x: 340, startPoint y: 306, endPoint x: 328, endPoint y: 184, distance: 122.6
click at [329, 184] on div "Чтобы активировать перетаскивание с помощью клавиатуры, нажмите Alt + Ввод. Пос…" at bounding box center [361, 266] width 723 height 412
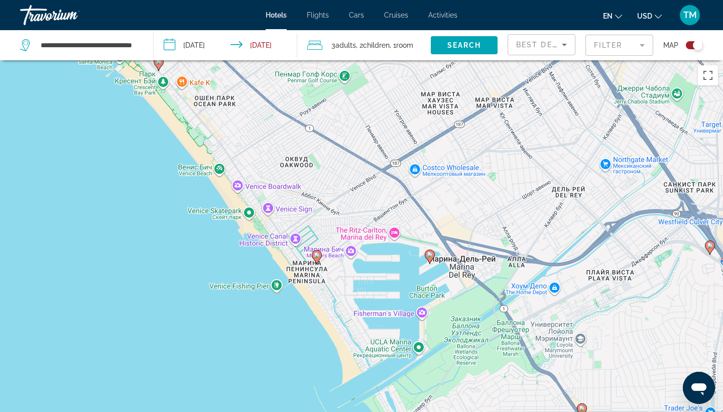
click at [317, 257] on image "Main content" at bounding box center [317, 255] width 6 height 6
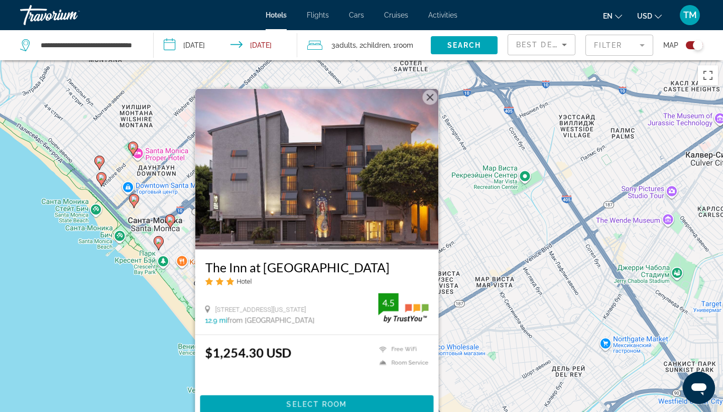
click at [431, 93] on button "Закрыть" at bounding box center [430, 97] width 15 height 15
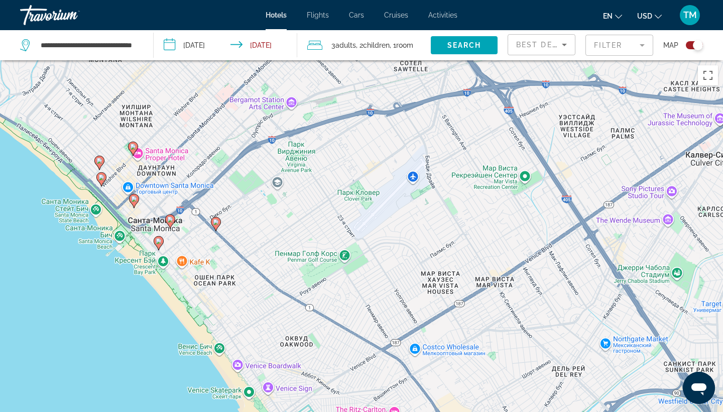
drag, startPoint x: 343, startPoint y: 363, endPoint x: 304, endPoint y: 210, distance: 157.0
click at [304, 211] on div "Чтобы активировать перетаскивание с помощью клавиатуры, нажмите Alt + Ввод. Пос…" at bounding box center [361, 266] width 723 height 412
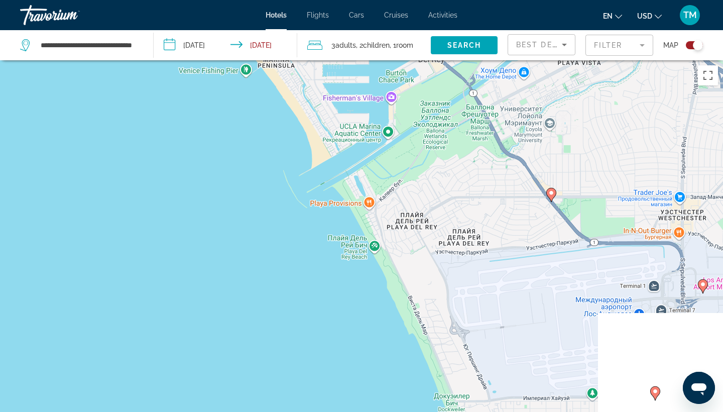
drag, startPoint x: 428, startPoint y: 379, endPoint x: 462, endPoint y: 182, distance: 199.2
click at [462, 182] on div "Чтобы активировать перетаскивание с помощью клавиатуры, нажмите Alt + Ввод. Пос…" at bounding box center [361, 266] width 723 height 412
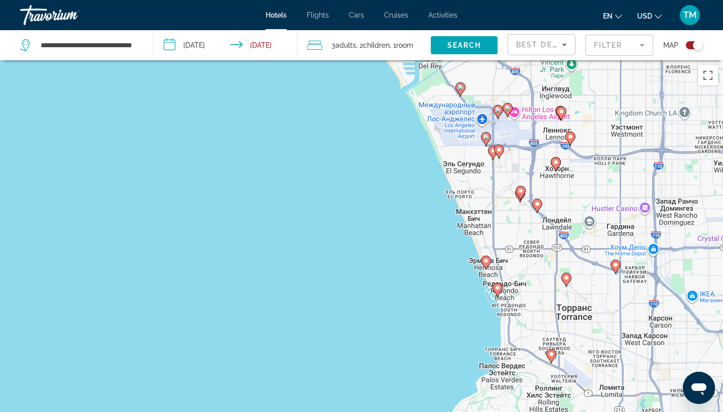
drag, startPoint x: 506, startPoint y: 282, endPoint x: 479, endPoint y: 191, distance: 94.5
click at [479, 191] on div "Чтобы активировать перетаскивание с помощью клавиатуры, нажмите Alt + Ввод. Пос…" at bounding box center [361, 266] width 723 height 412
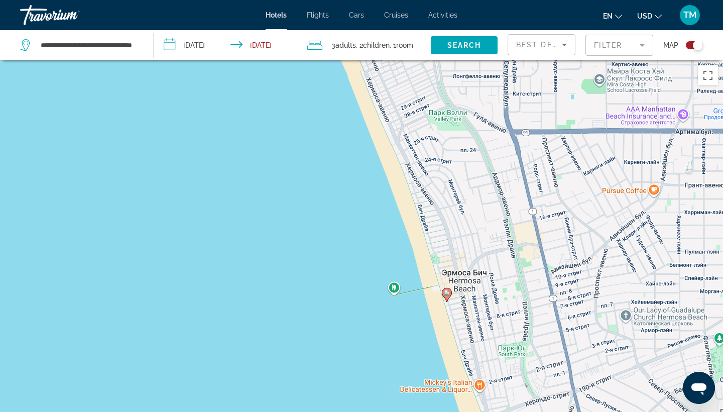
click at [449, 298] on icon "Main content" at bounding box center [447, 294] width 9 height 13
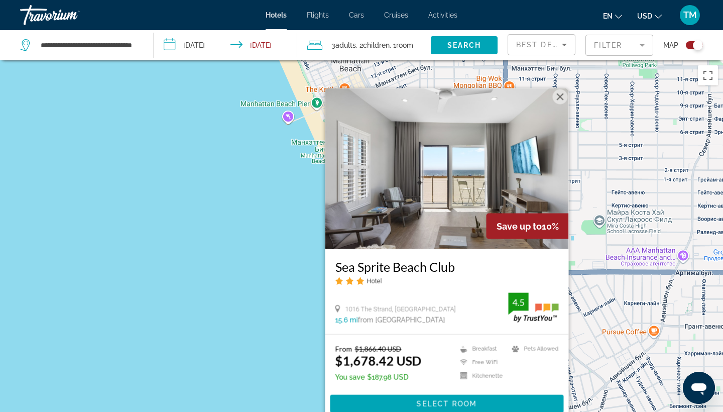
click at [486, 141] on img "Main content" at bounding box center [447, 168] width 244 height 161
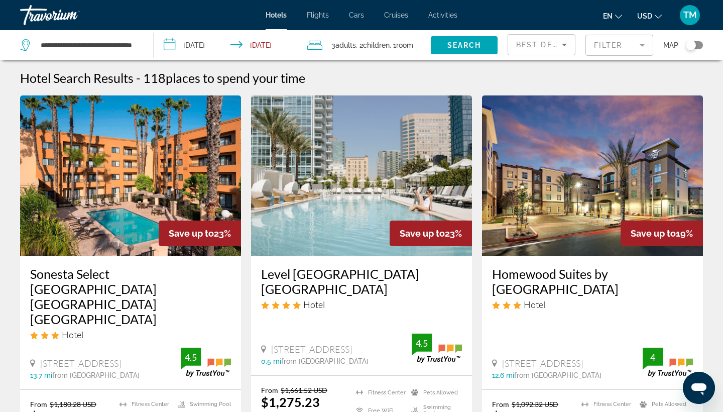
click at [701, 46] on div "Toggle map" at bounding box center [694, 45] width 17 height 8
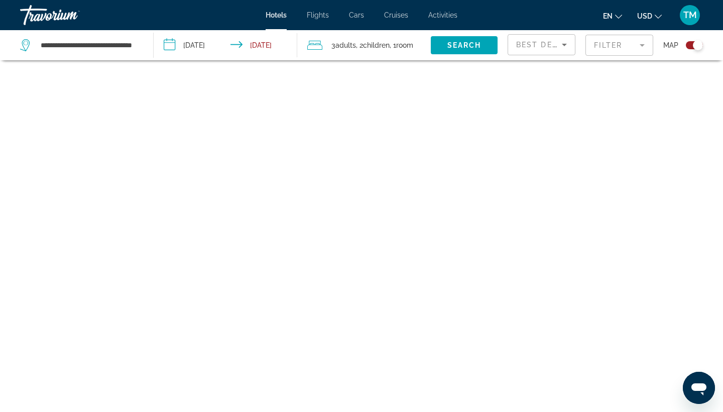
scroll to position [60, 0]
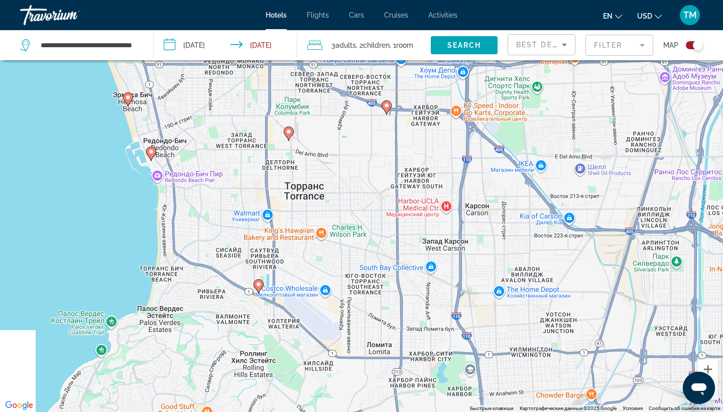
drag, startPoint x: 92, startPoint y: 146, endPoint x: 248, endPoint y: 189, distance: 162.2
click at [248, 189] on div "Чтобы активировать перетаскивание с помощью клавиатуры, нажмите Alt + Ввод. Пос…" at bounding box center [361, 206] width 723 height 412
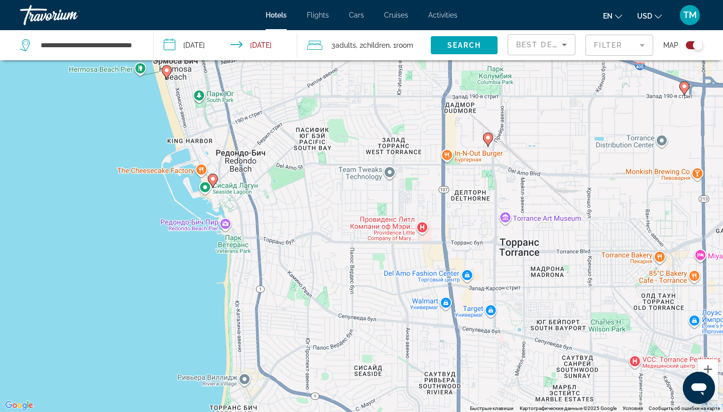
drag, startPoint x: 157, startPoint y: 188, endPoint x: 288, endPoint y: 218, distance: 134.4
click at [288, 218] on div "Чтобы активировать перетаскивание с помощью клавиатуры, нажмите Alt + Ввод. Пос…" at bounding box center [361, 206] width 723 height 412
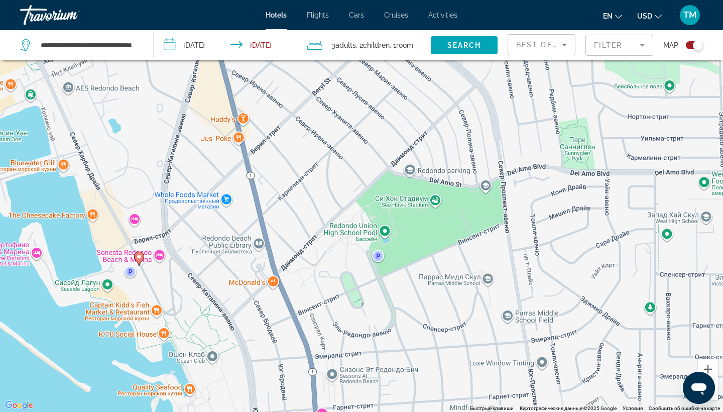
click at [140, 255] on image "Main content" at bounding box center [139, 257] width 6 height 6
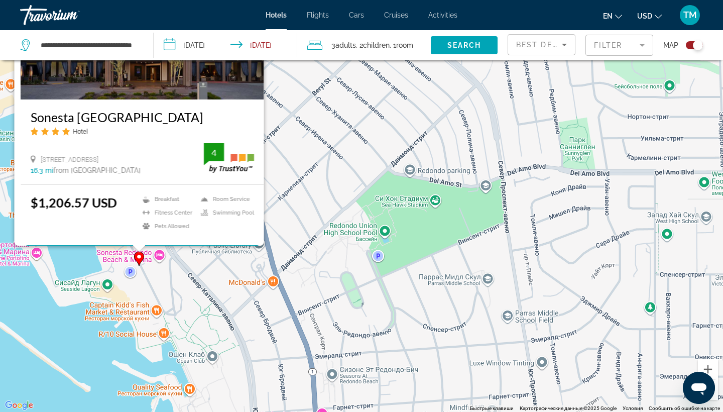
scroll to position [0, 0]
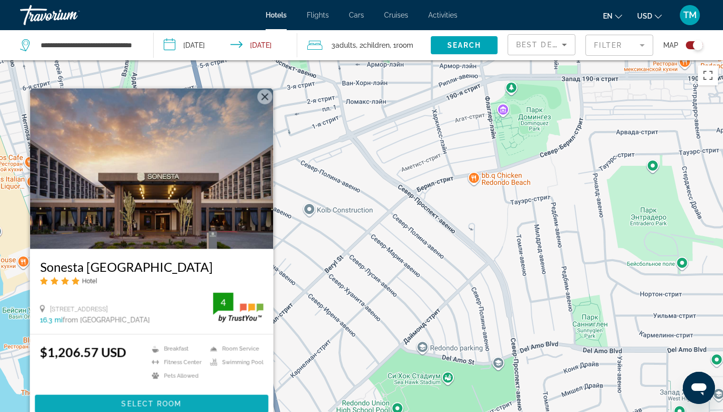
click at [165, 405] on span "Select Room" at bounding box center [152, 404] width 60 height 8
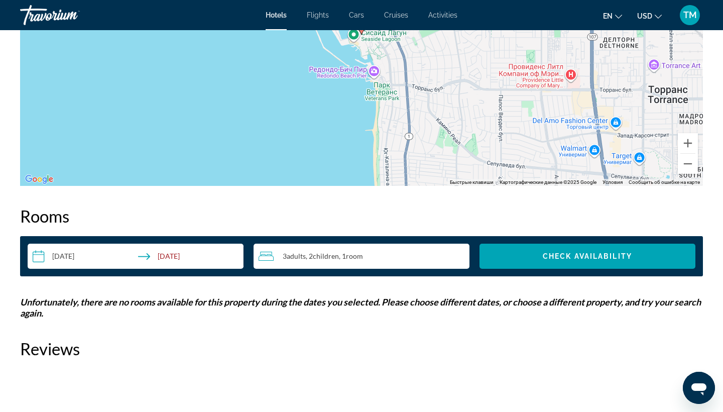
scroll to position [1149, 0]
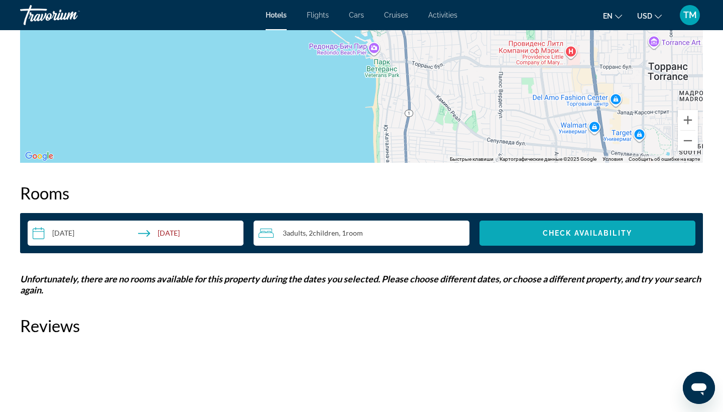
click at [581, 229] on span "Search widget" at bounding box center [588, 233] width 216 height 24
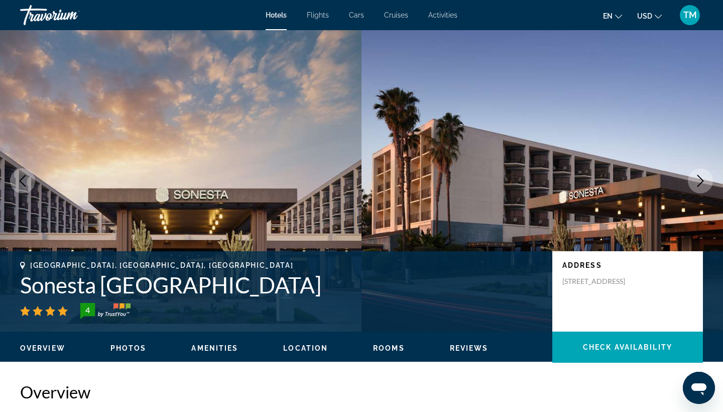
scroll to position [0, 0]
click at [697, 185] on icon "Next image" at bounding box center [701, 181] width 12 height 12
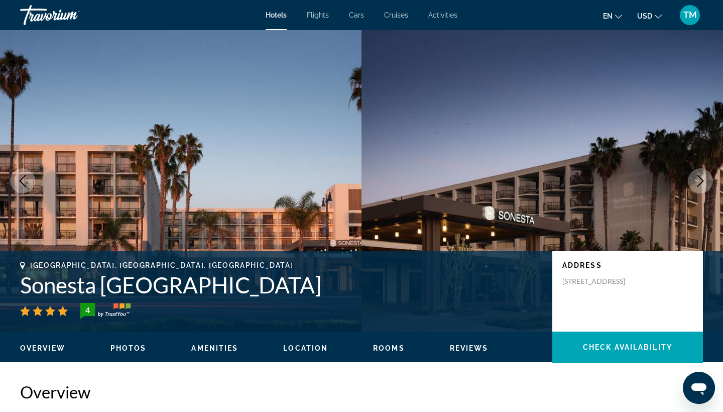
click at [697, 185] on icon "Next image" at bounding box center [701, 181] width 12 height 12
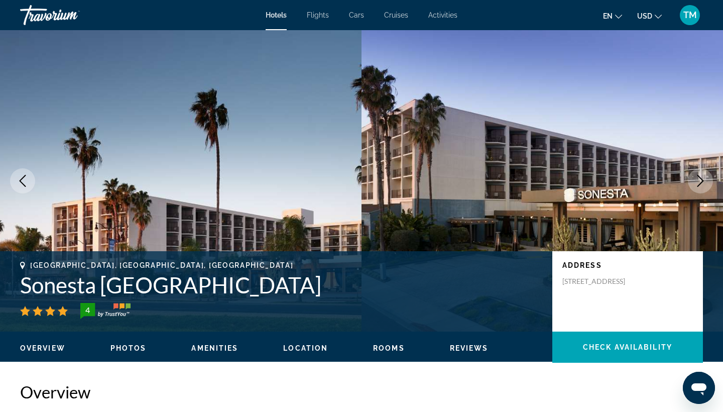
click at [697, 185] on icon "Next image" at bounding box center [701, 181] width 12 height 12
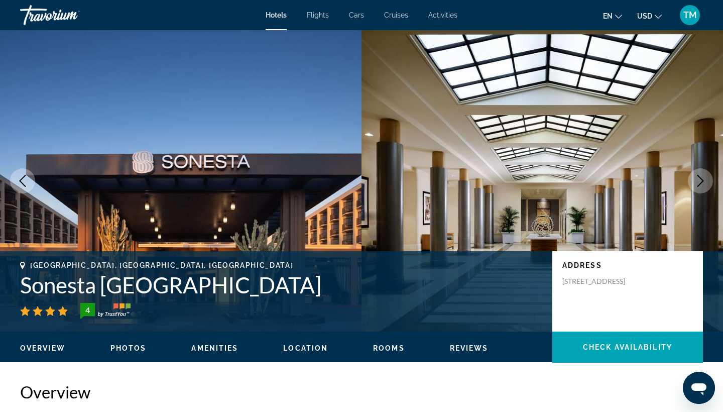
click at [697, 185] on icon "Next image" at bounding box center [701, 181] width 12 height 12
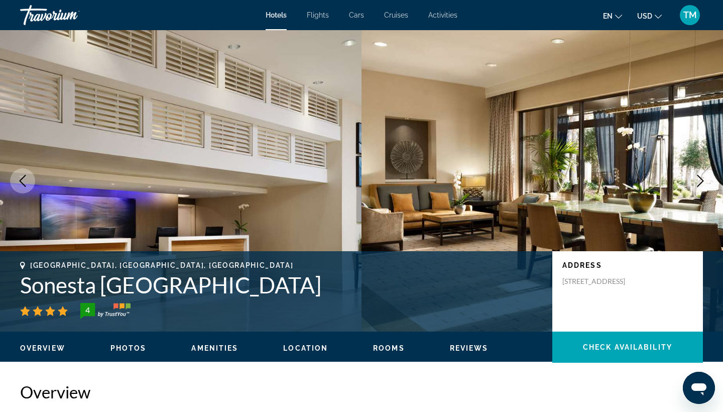
click at [697, 185] on icon "Next image" at bounding box center [701, 181] width 12 height 12
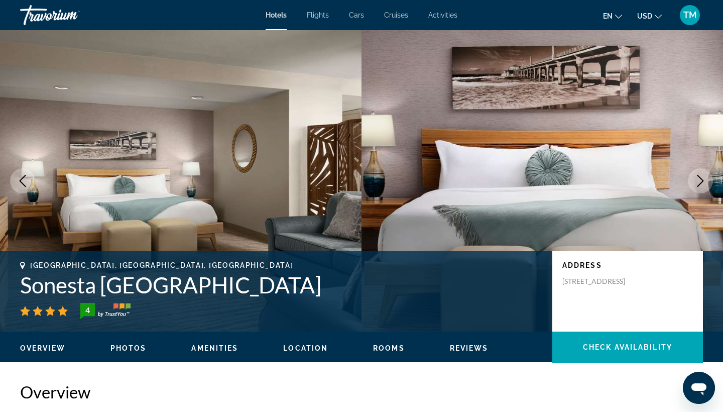
click at [697, 183] on icon "Next image" at bounding box center [701, 181] width 12 height 12
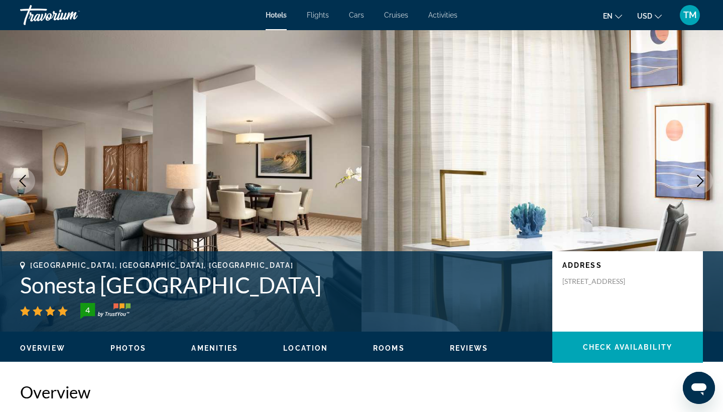
click at [697, 183] on icon "Next image" at bounding box center [701, 181] width 12 height 12
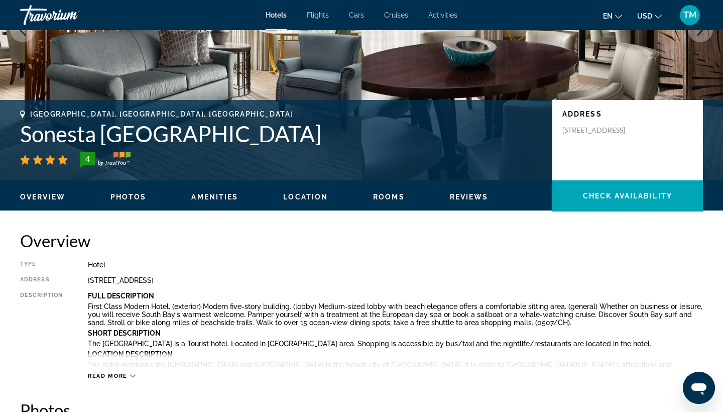
click at [392, 199] on span "Rooms" at bounding box center [389, 197] width 32 height 8
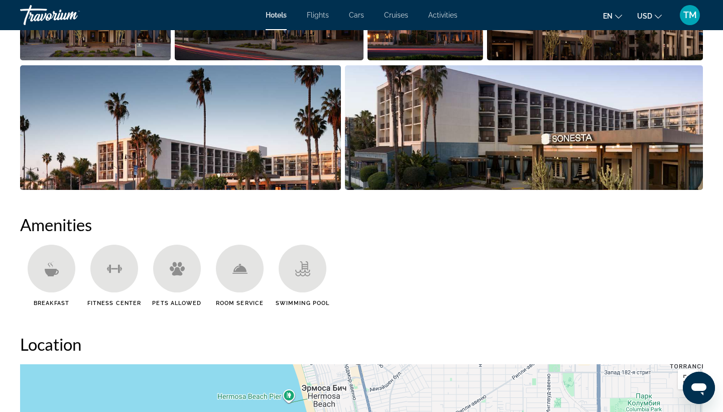
scroll to position [554, 0]
